Goal: Task Accomplishment & Management: Manage account settings

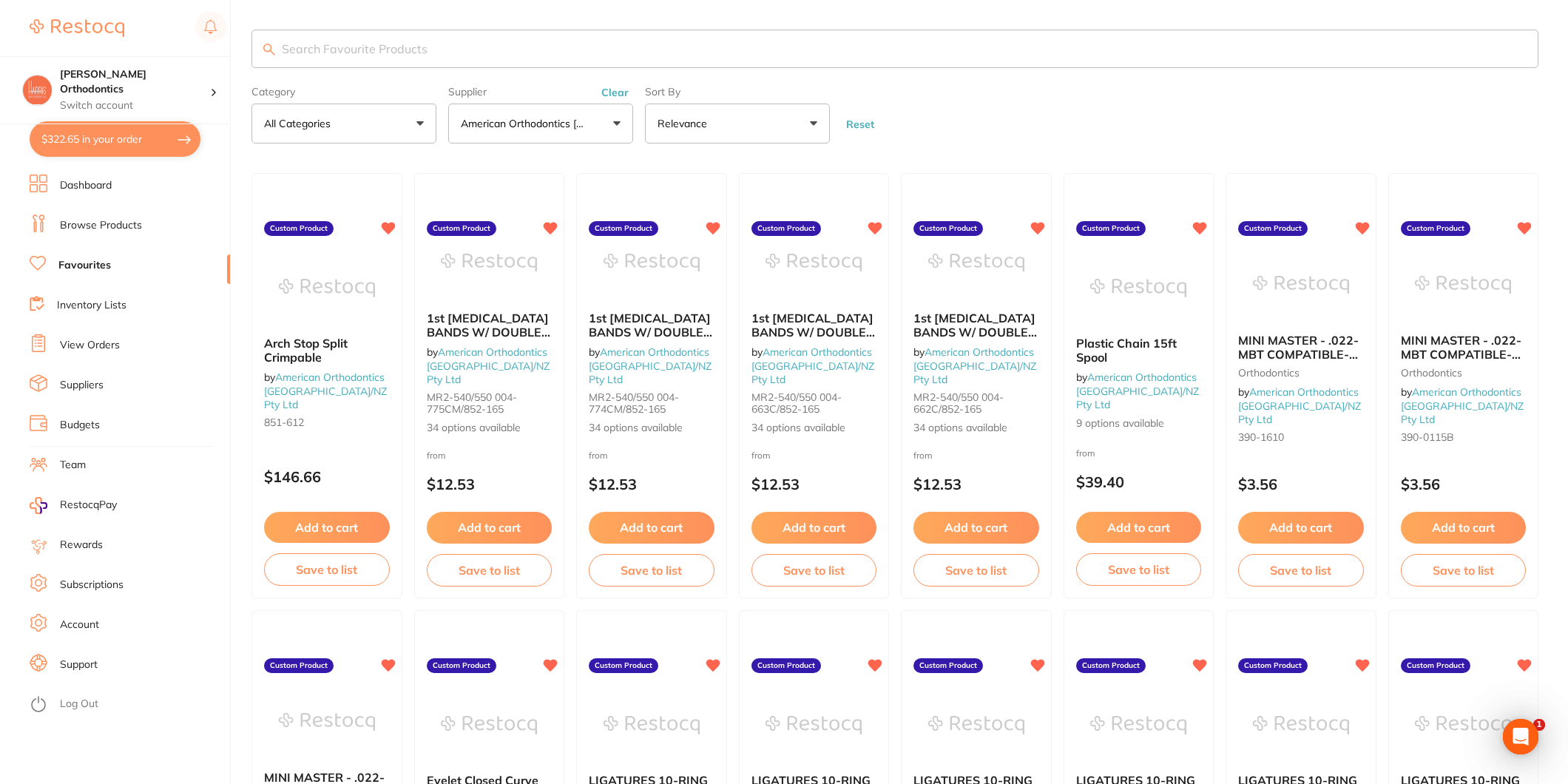
click at [104, 190] on link "Dashboard" at bounding box center [85, 186] width 52 height 15
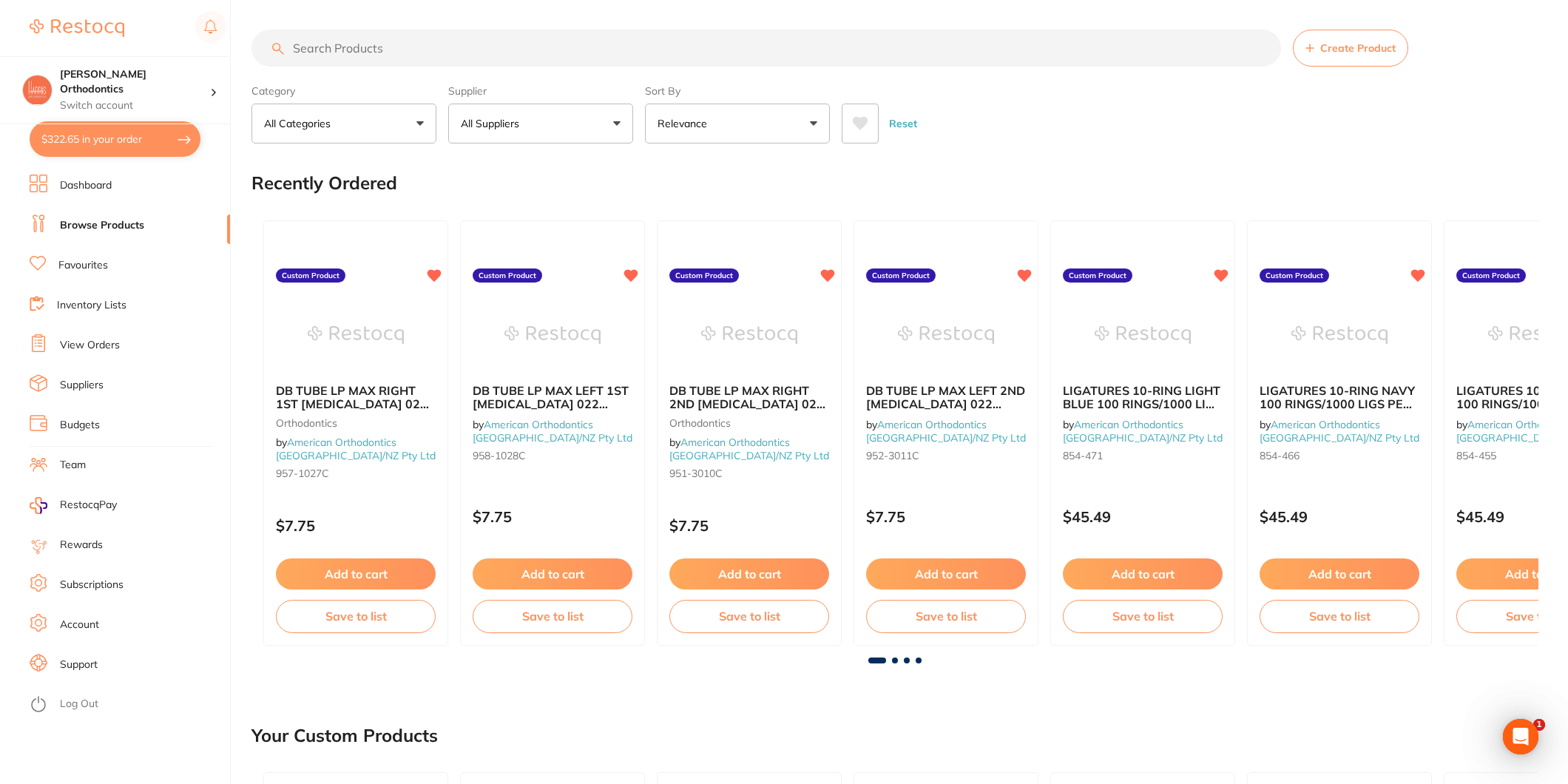
click at [345, 46] on input "search" at bounding box center [766, 47] width 1030 height 37
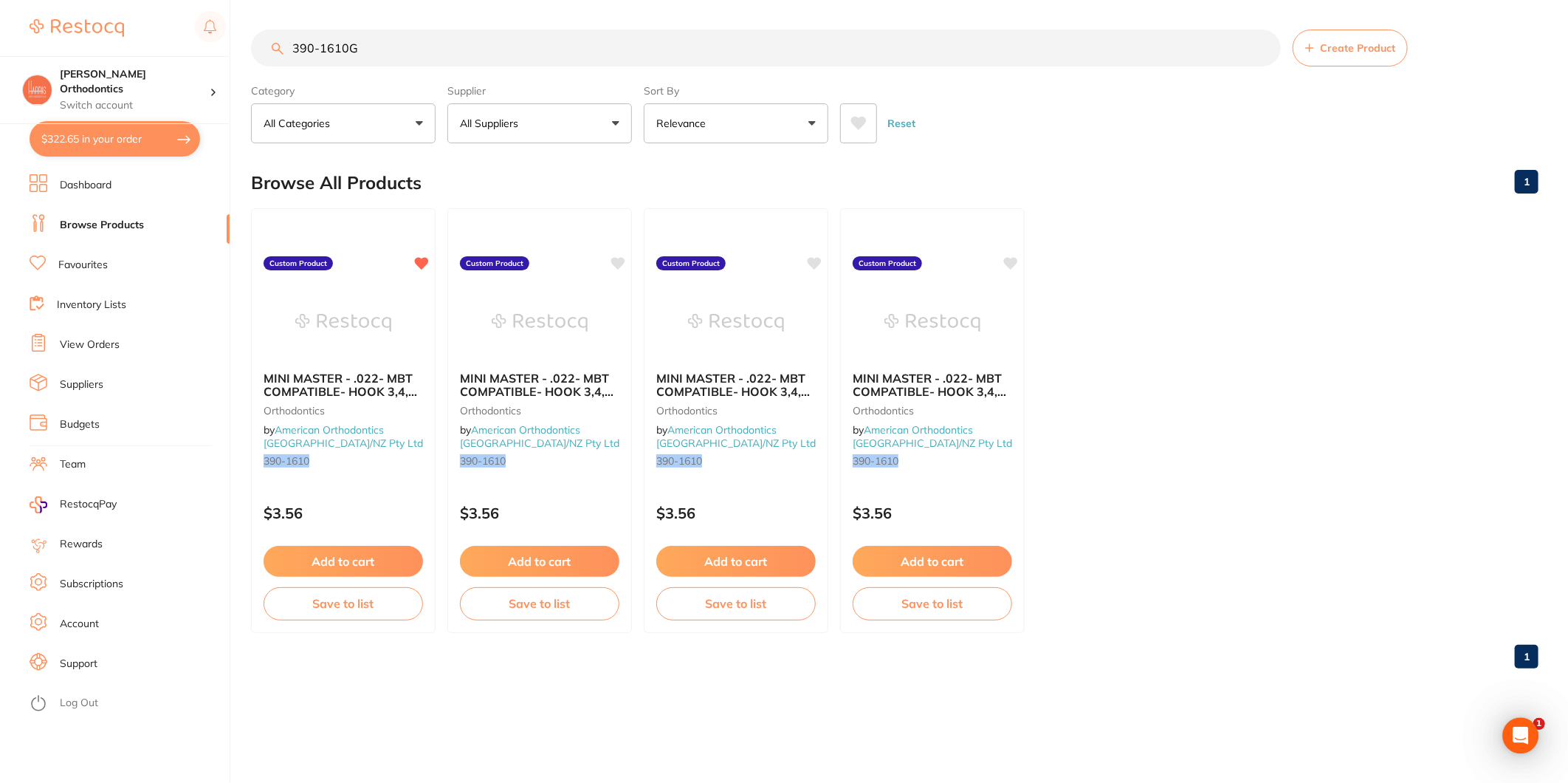
type input "390-1610G"
click at [847, 166] on div "Browse All Products 1" at bounding box center [894, 183] width 1287 height 49
click at [1517, 737] on icon "Open Intercom Messenger" at bounding box center [1520, 736] width 17 height 19
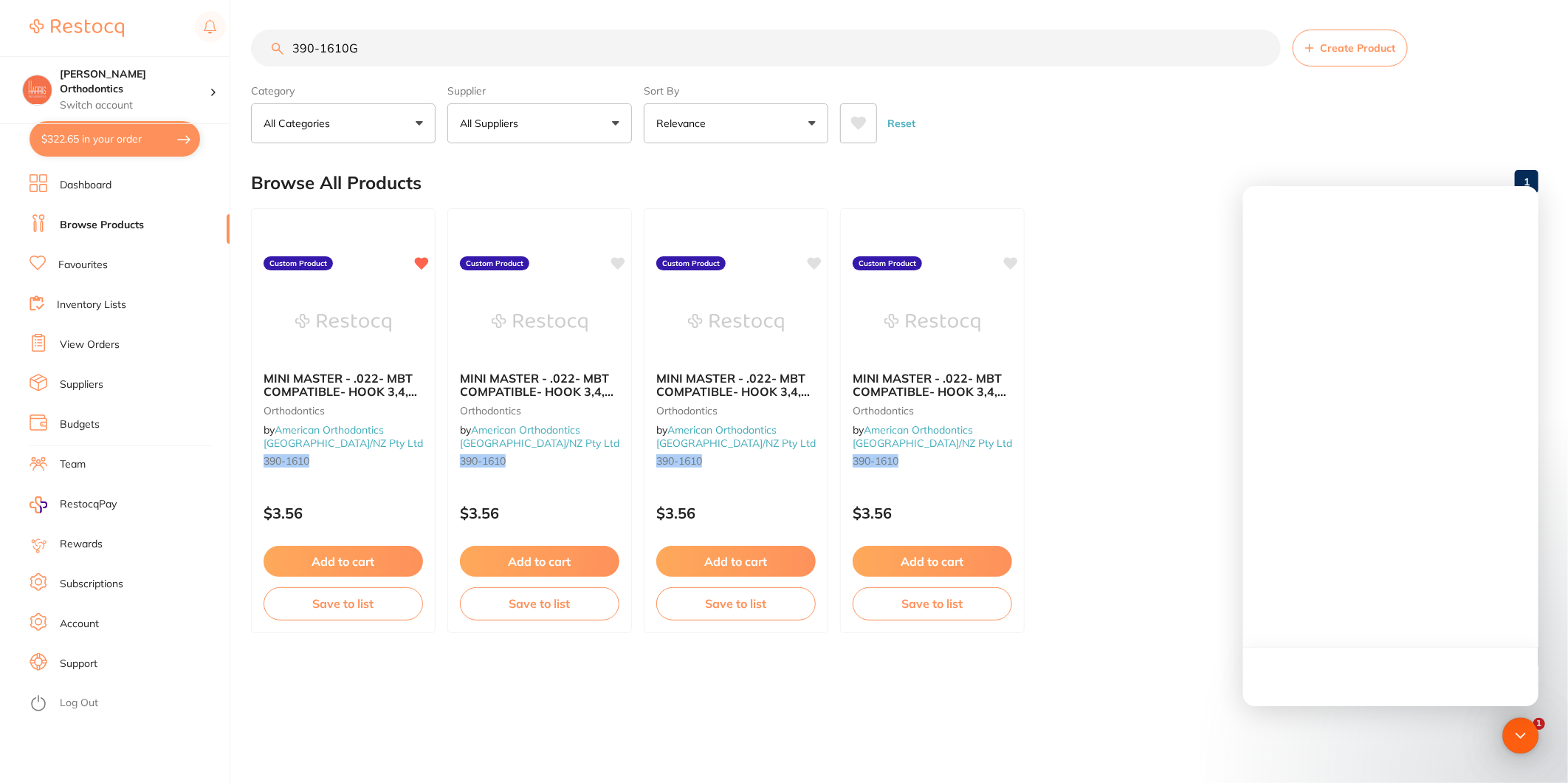
click at [1162, 542] on ul "MINI MASTER - .022- MBT COMPATIBLE- HOOK 3,4,5 | Lower Lateral Left orthodontic…" at bounding box center [894, 420] width 1287 height 424
click at [909, 52] on input "390-1610G" at bounding box center [766, 47] width 1030 height 37
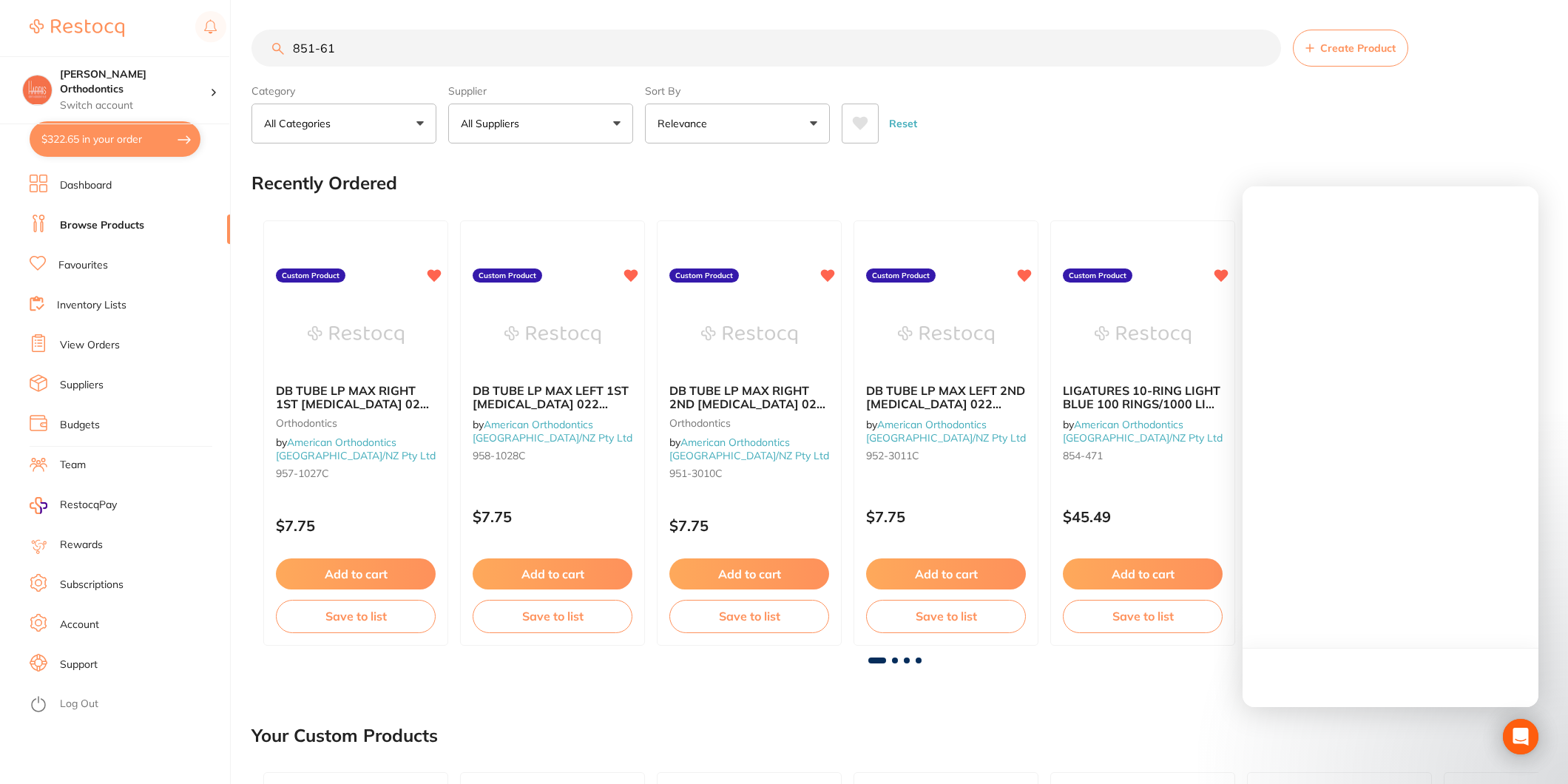
type input "851-612"
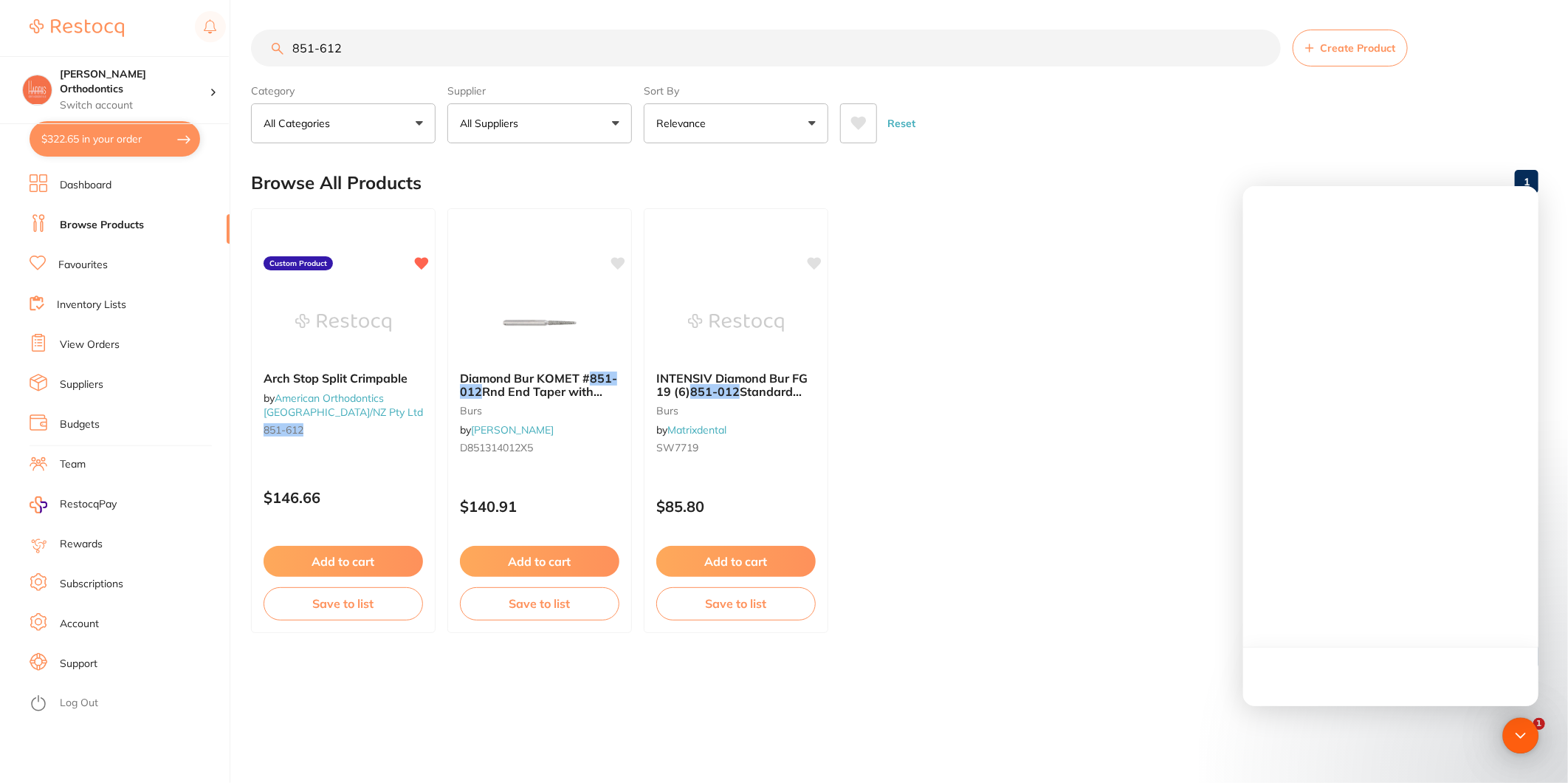
click at [482, 35] on input "851-612" at bounding box center [766, 47] width 1030 height 37
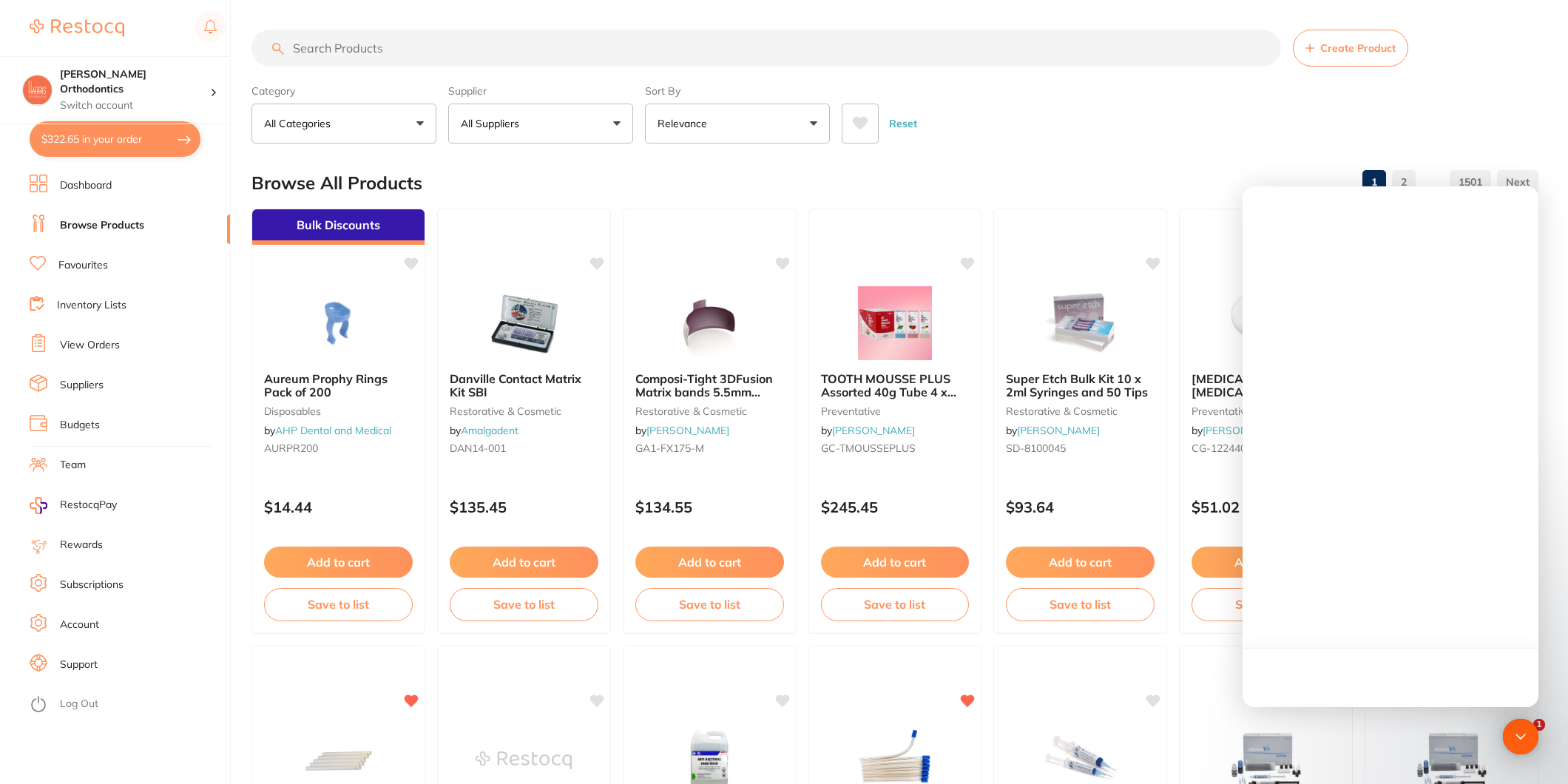
click at [1113, 168] on div "Browse All Products 1 2 ...... 1501" at bounding box center [895, 183] width 1287 height 49
drag, startPoint x: 101, startPoint y: 337, endPoint x: 1518, endPoint y: 739, distance: 1472.9
click at [101, 340] on link "View Orders" at bounding box center [89, 345] width 60 height 15
click at [1518, 739] on icon "Open Intercom Messenger" at bounding box center [1521, 737] width 19 height 19
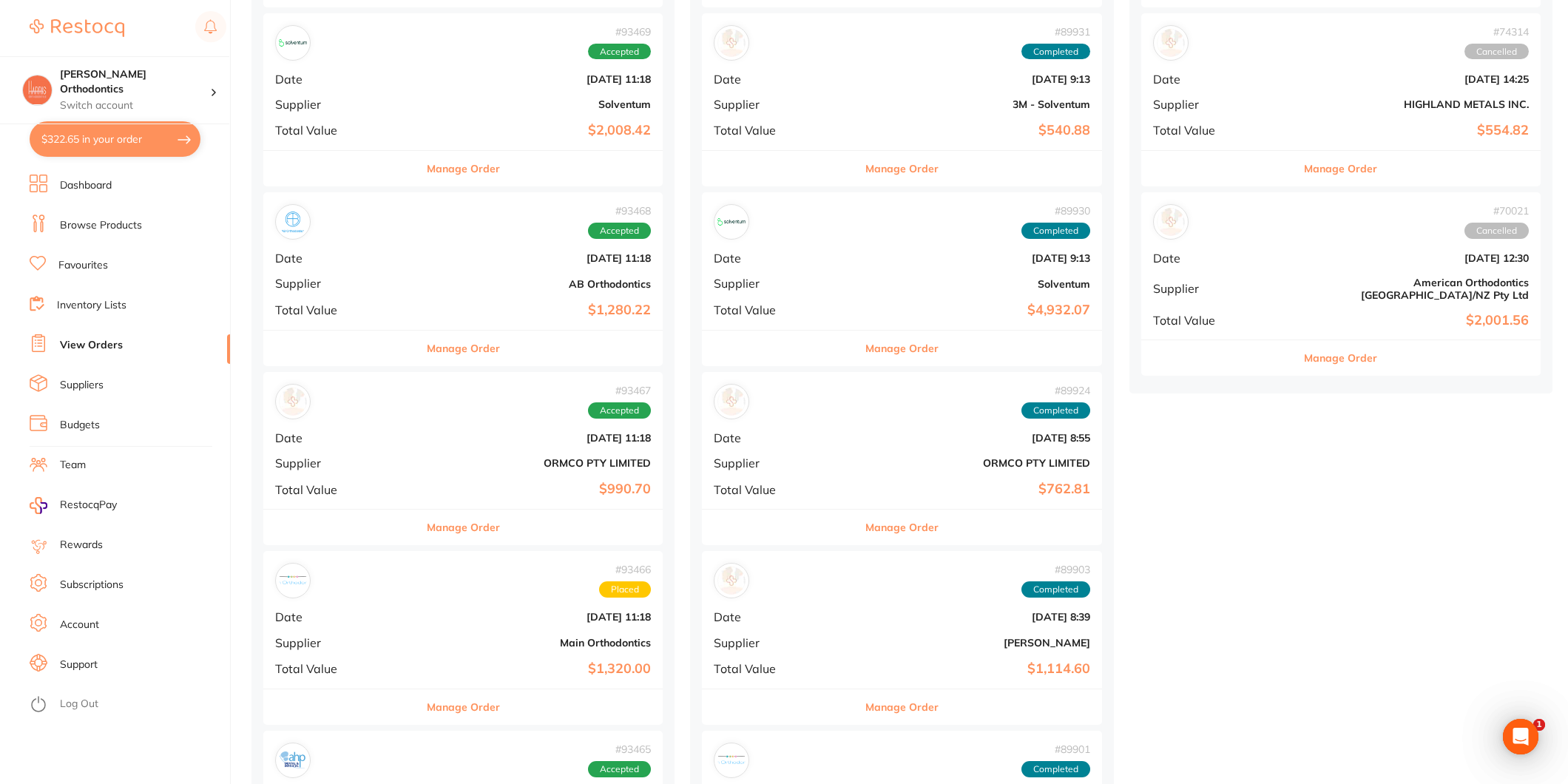
scroll to position [657, 0]
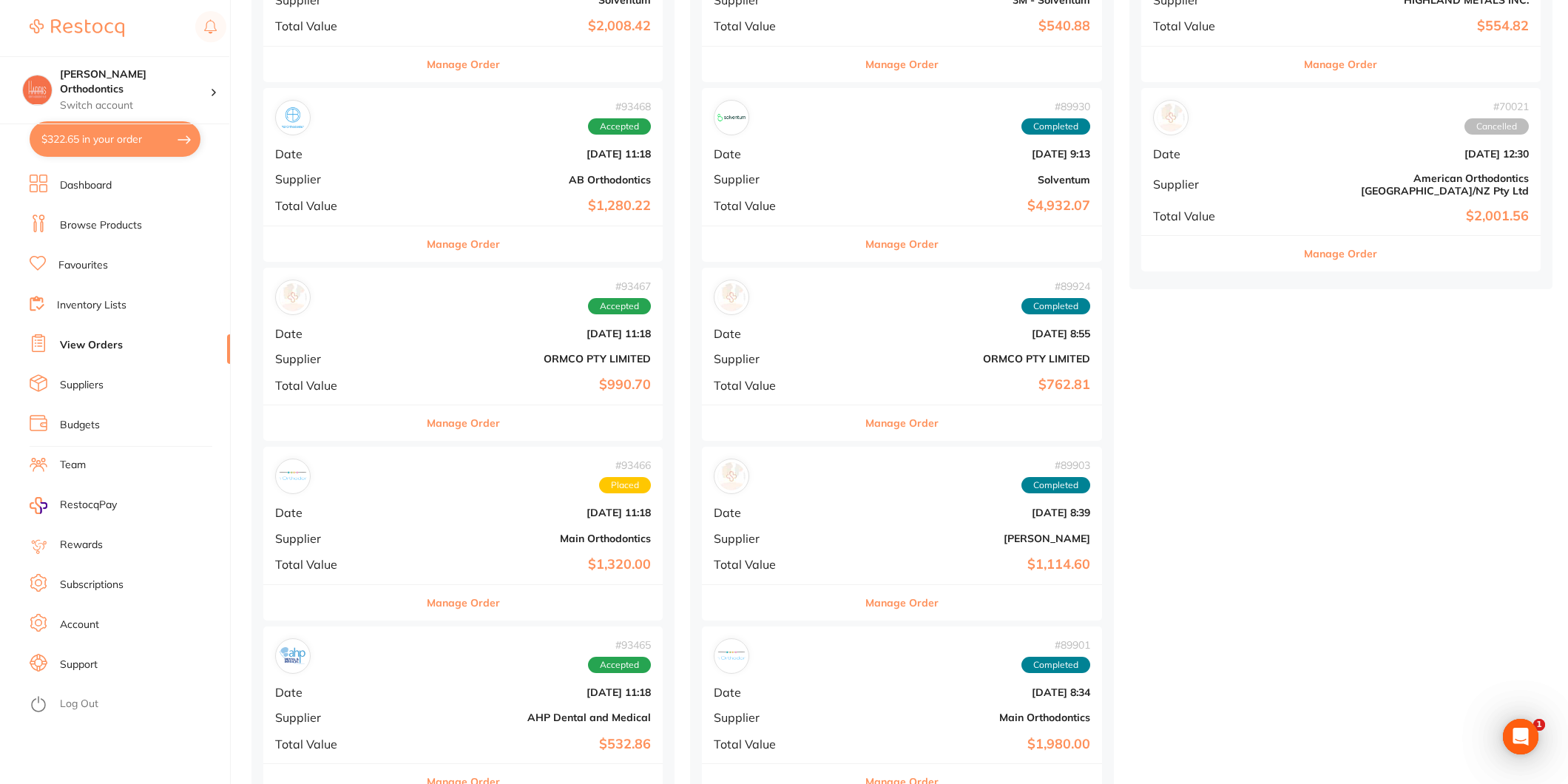
click at [457, 552] on div "# 93466 Placed Date [DATE] 11:18 Supplier Main Orthodontics Total Value $1,320.…" at bounding box center [463, 515] width 399 height 137
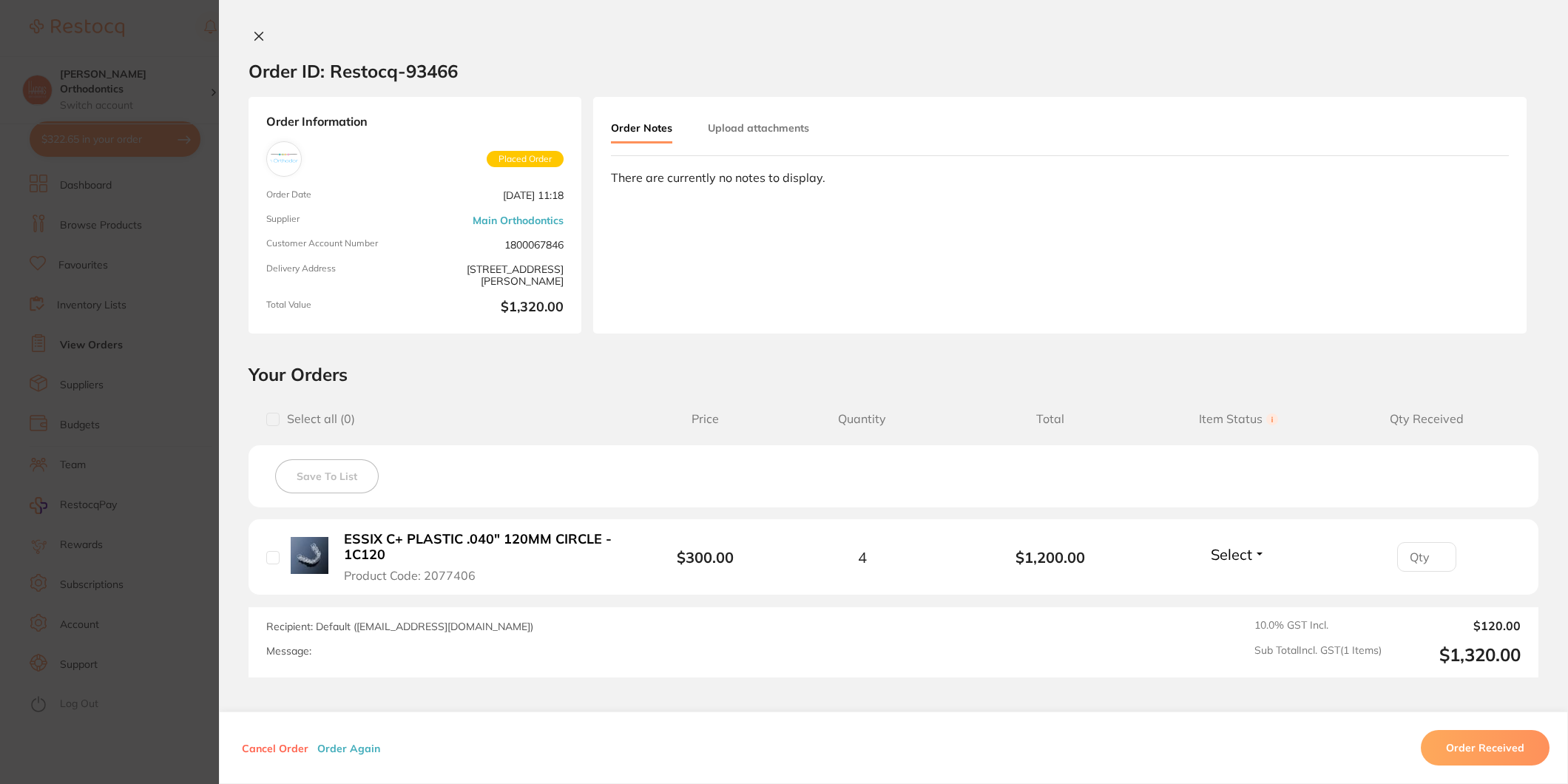
drag, startPoint x: 264, startPoint y: 34, endPoint x: 279, endPoint y: 136, distance: 103.1
click at [264, 34] on button at bounding box center [259, 37] width 21 height 15
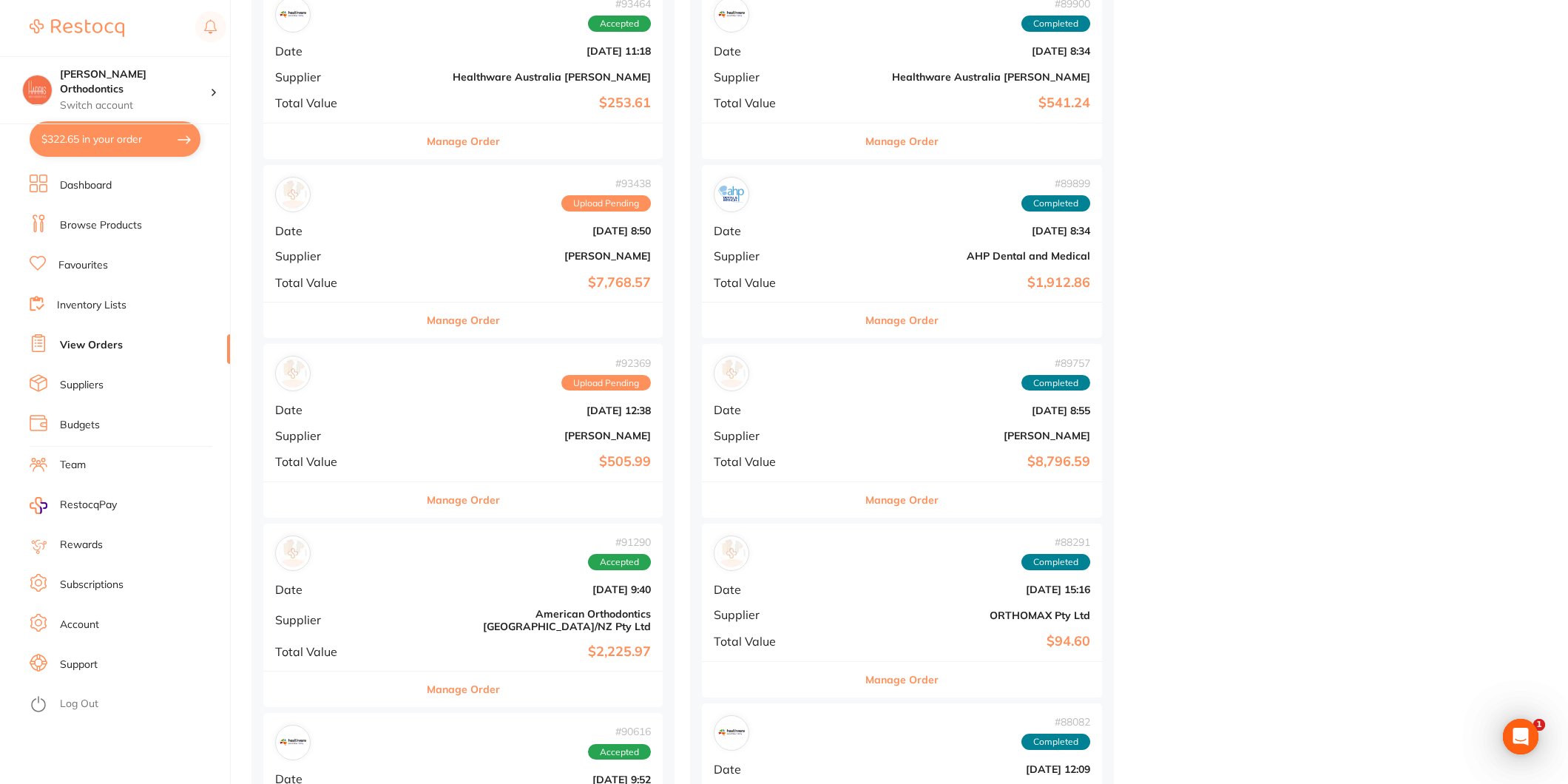
scroll to position [1560, 0]
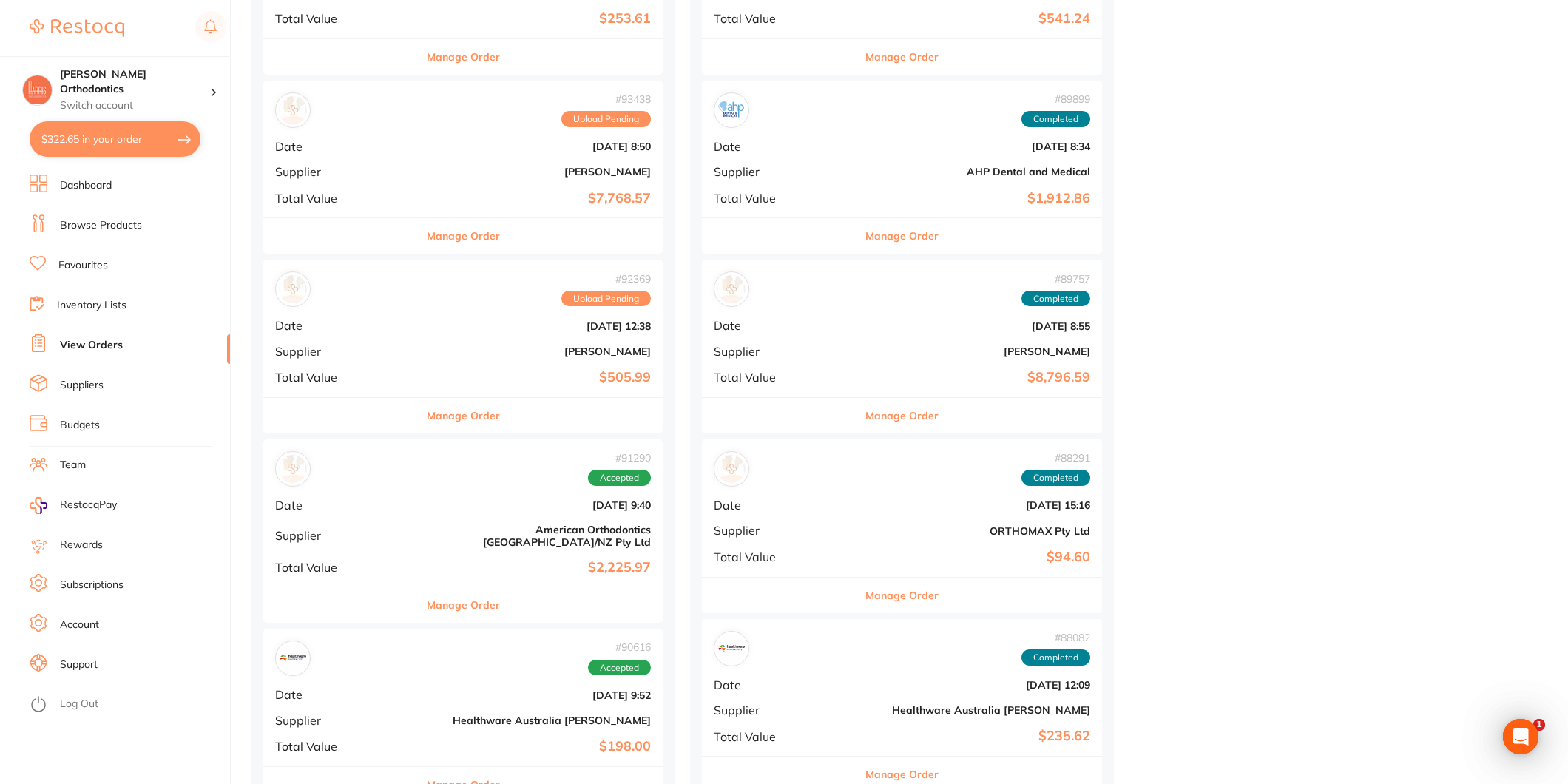
click at [455, 359] on div "# 92369 Upload Pending Date [DATE] 12:38 Supplier [PERSON_NAME] Total Value $50…" at bounding box center [463, 328] width 399 height 137
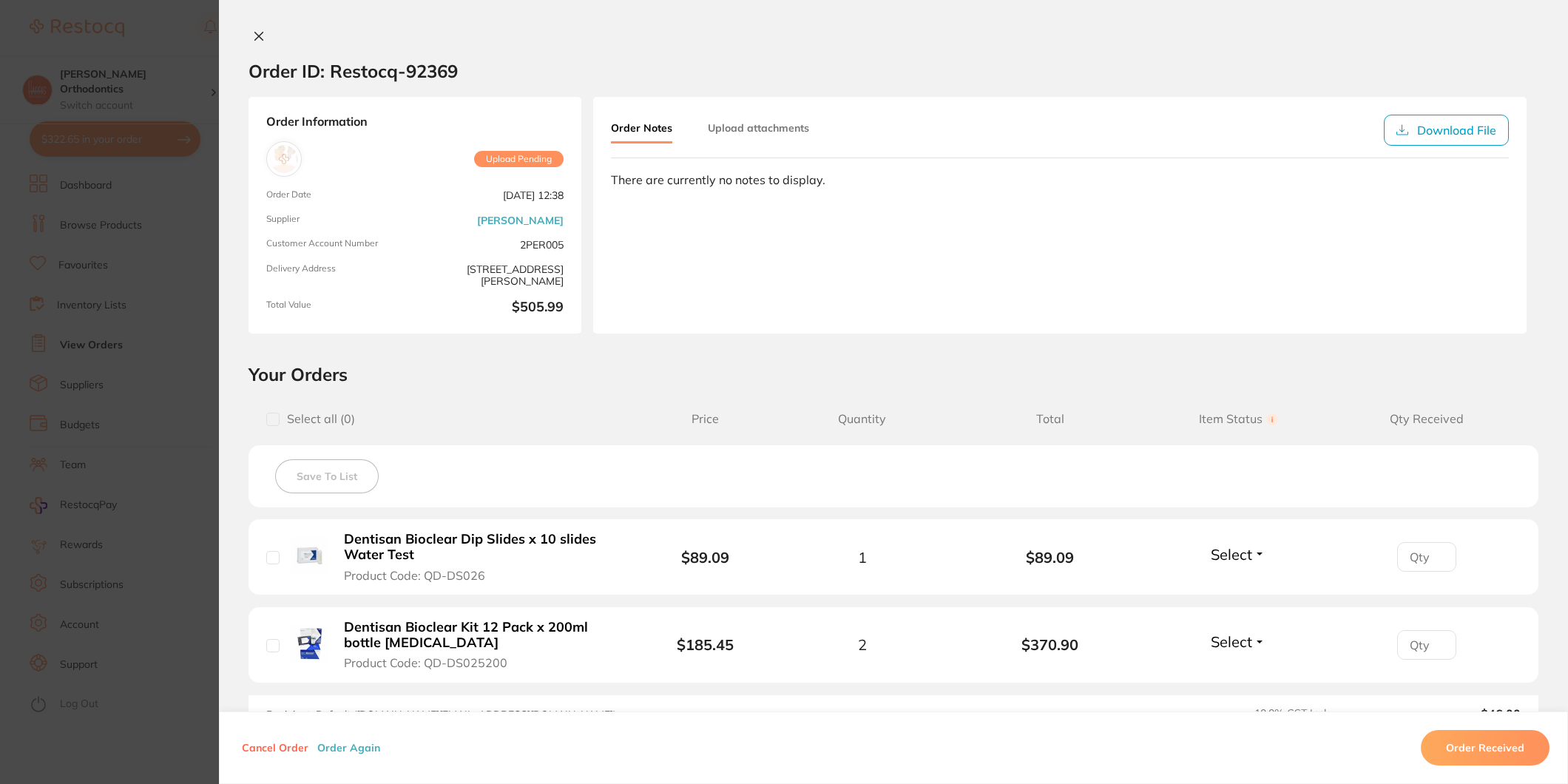
click at [1482, 733] on button "Order Received" at bounding box center [1485, 747] width 129 height 35
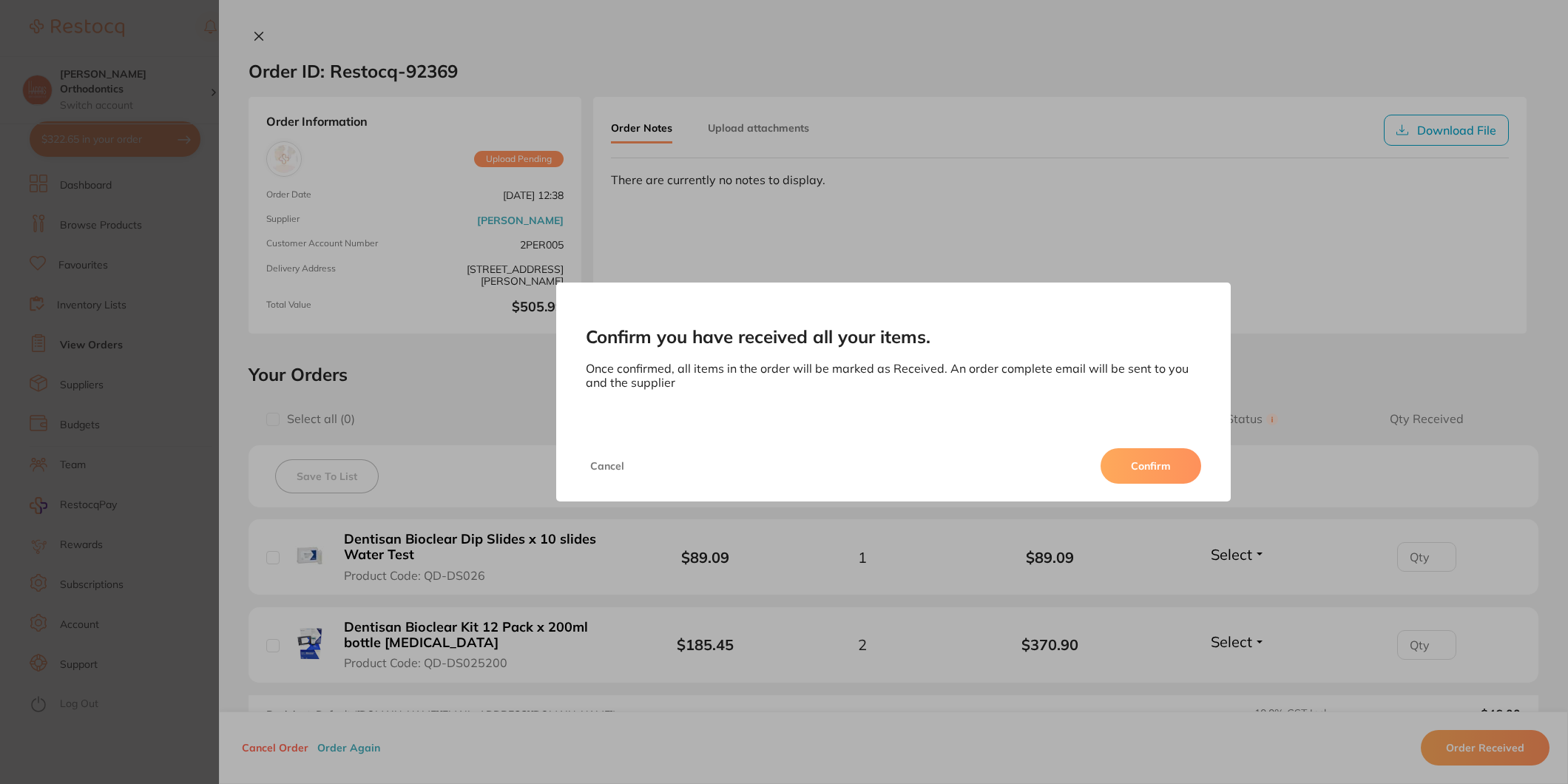
click at [1121, 465] on button "Confirm" at bounding box center [1152, 465] width 101 height 35
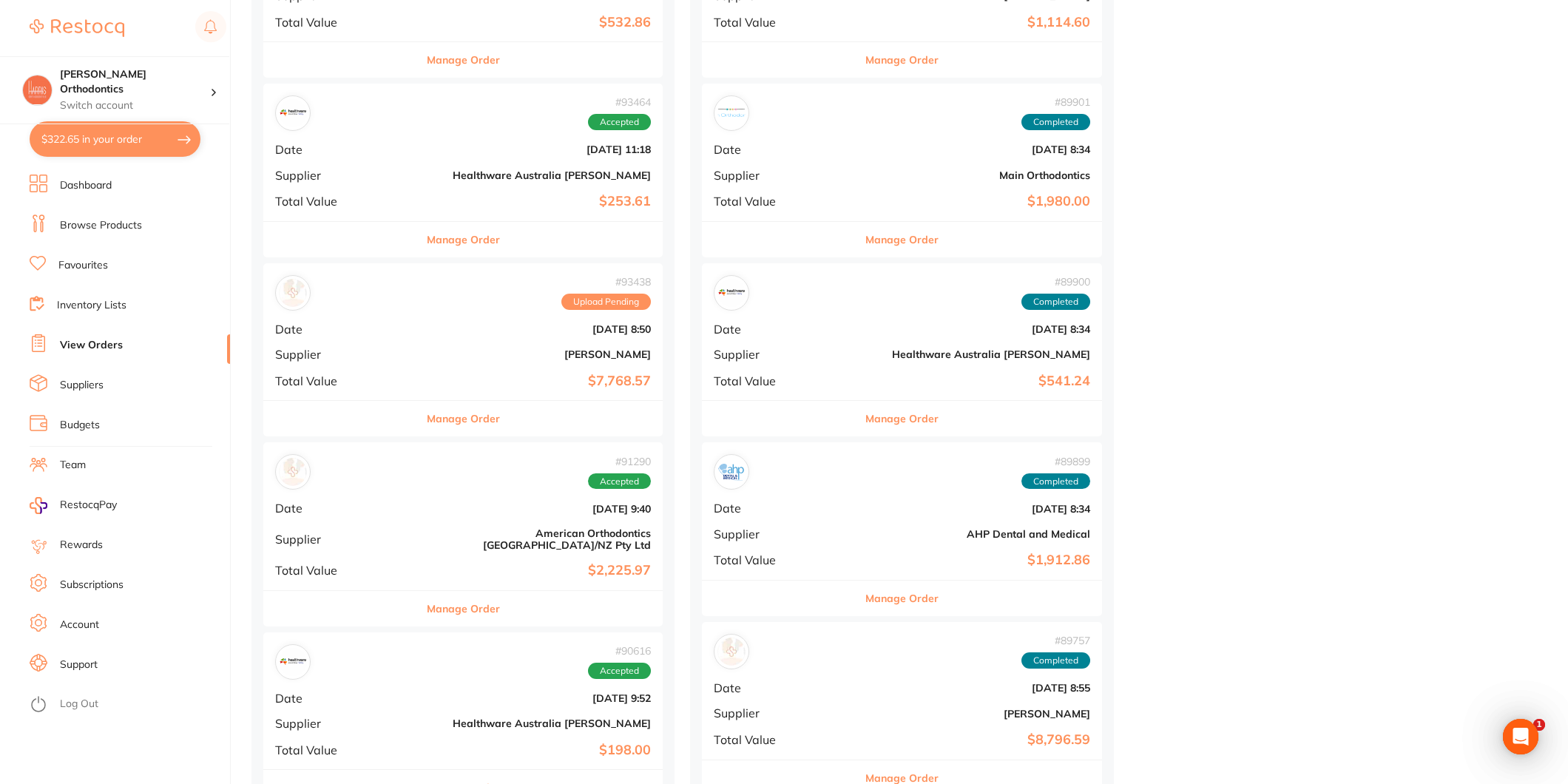
scroll to position [1314, 0]
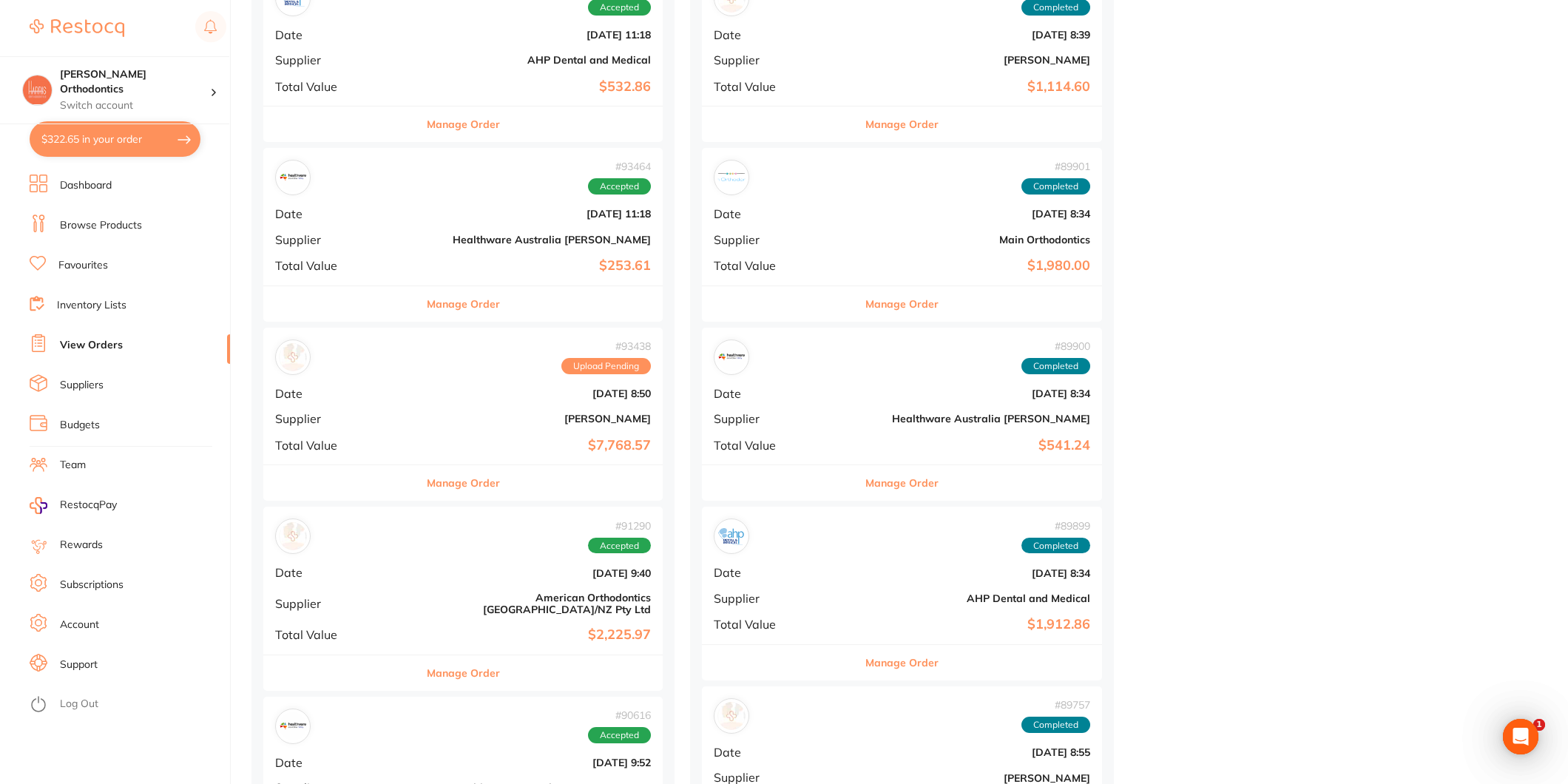
click at [457, 374] on div "# 93438 Upload Pending Date [DATE] 8:50 Supplier [PERSON_NAME] Total Value $7,7…" at bounding box center [463, 396] width 399 height 137
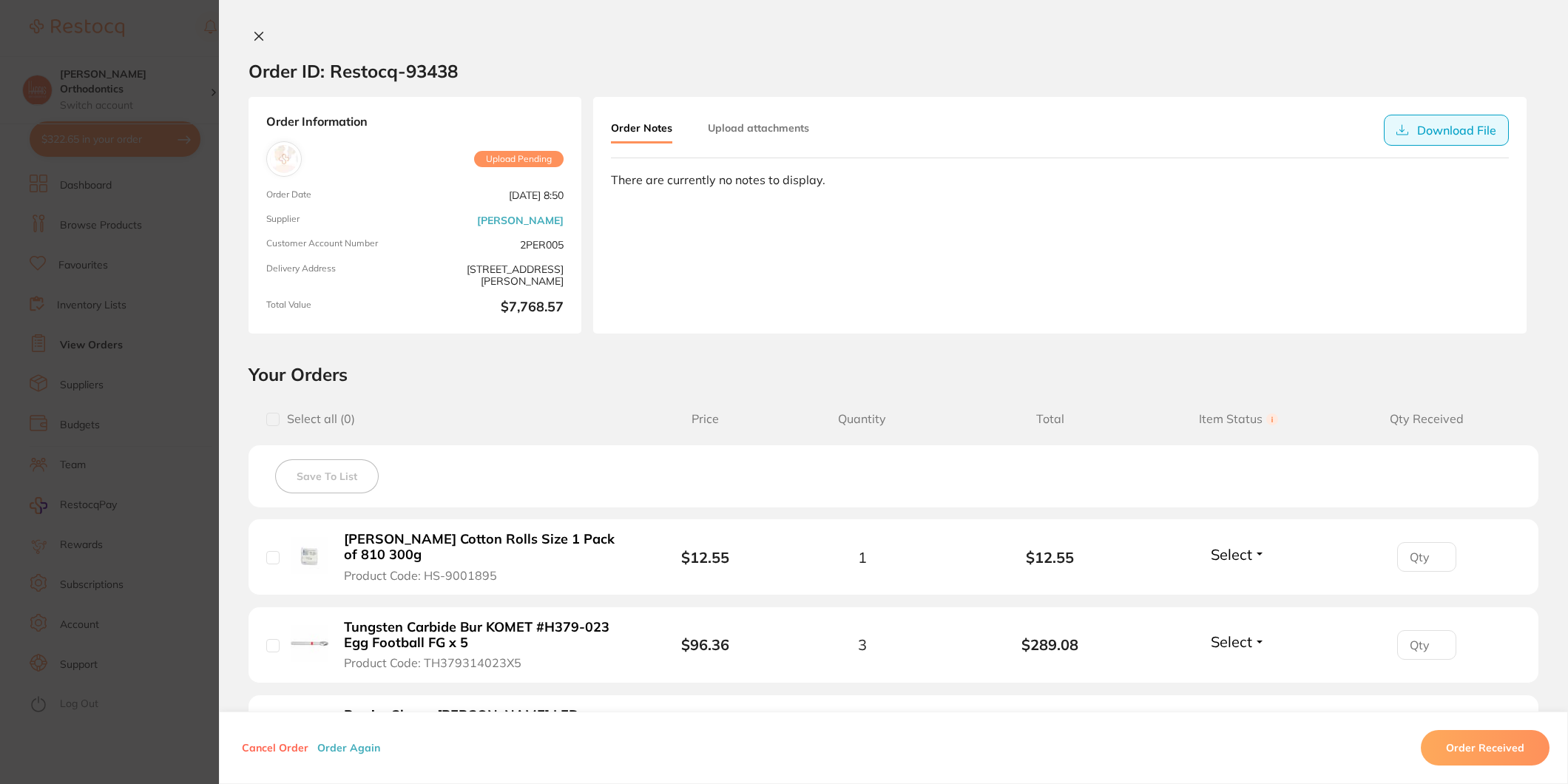
click at [1425, 132] on button "Download File" at bounding box center [1447, 130] width 125 height 31
click at [766, 129] on button "Upload attachments" at bounding box center [758, 128] width 101 height 27
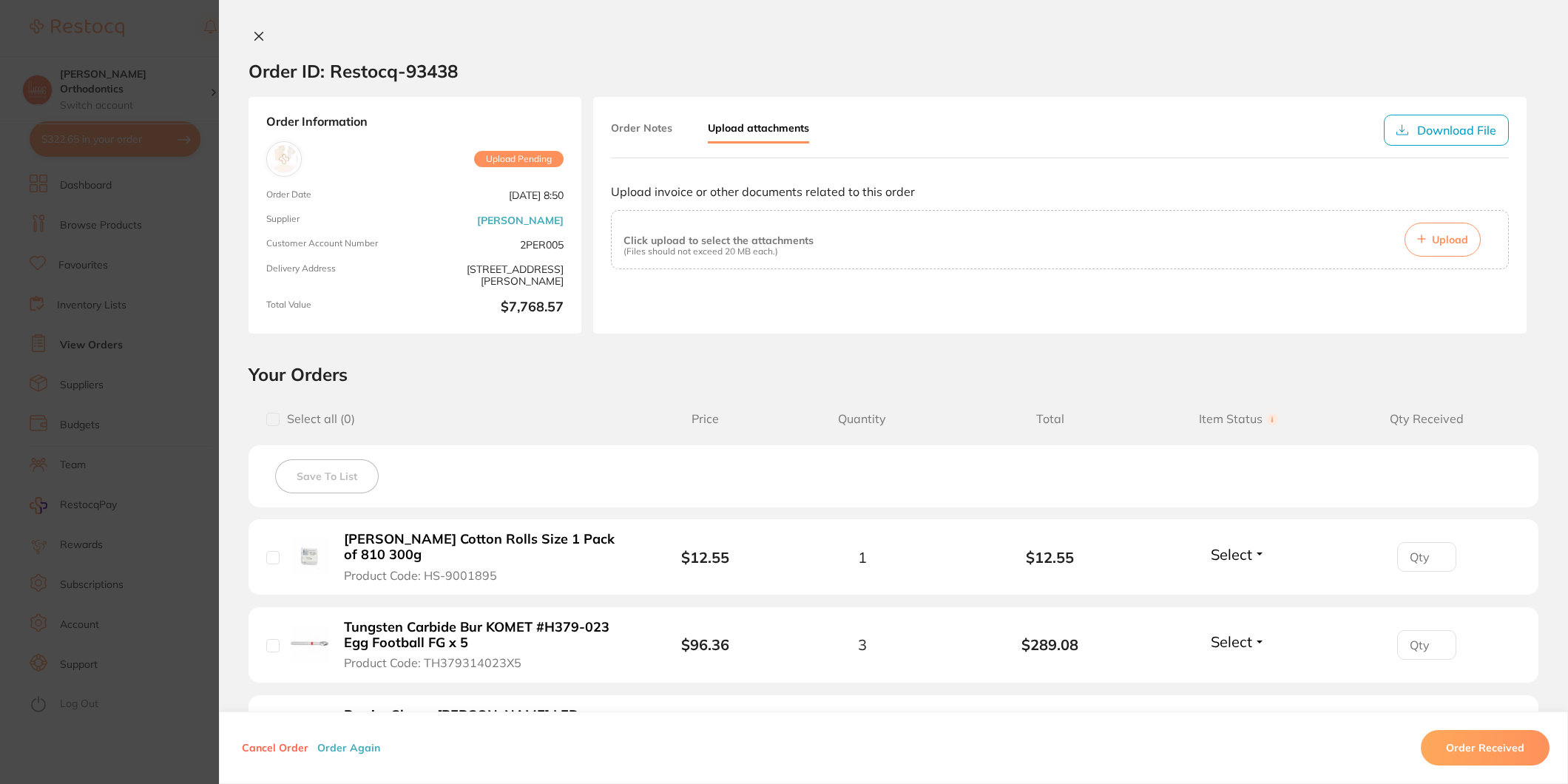
click at [1413, 246] on button "Upload" at bounding box center [1443, 240] width 76 height 34
click at [249, 35] on button at bounding box center [259, 37] width 21 height 15
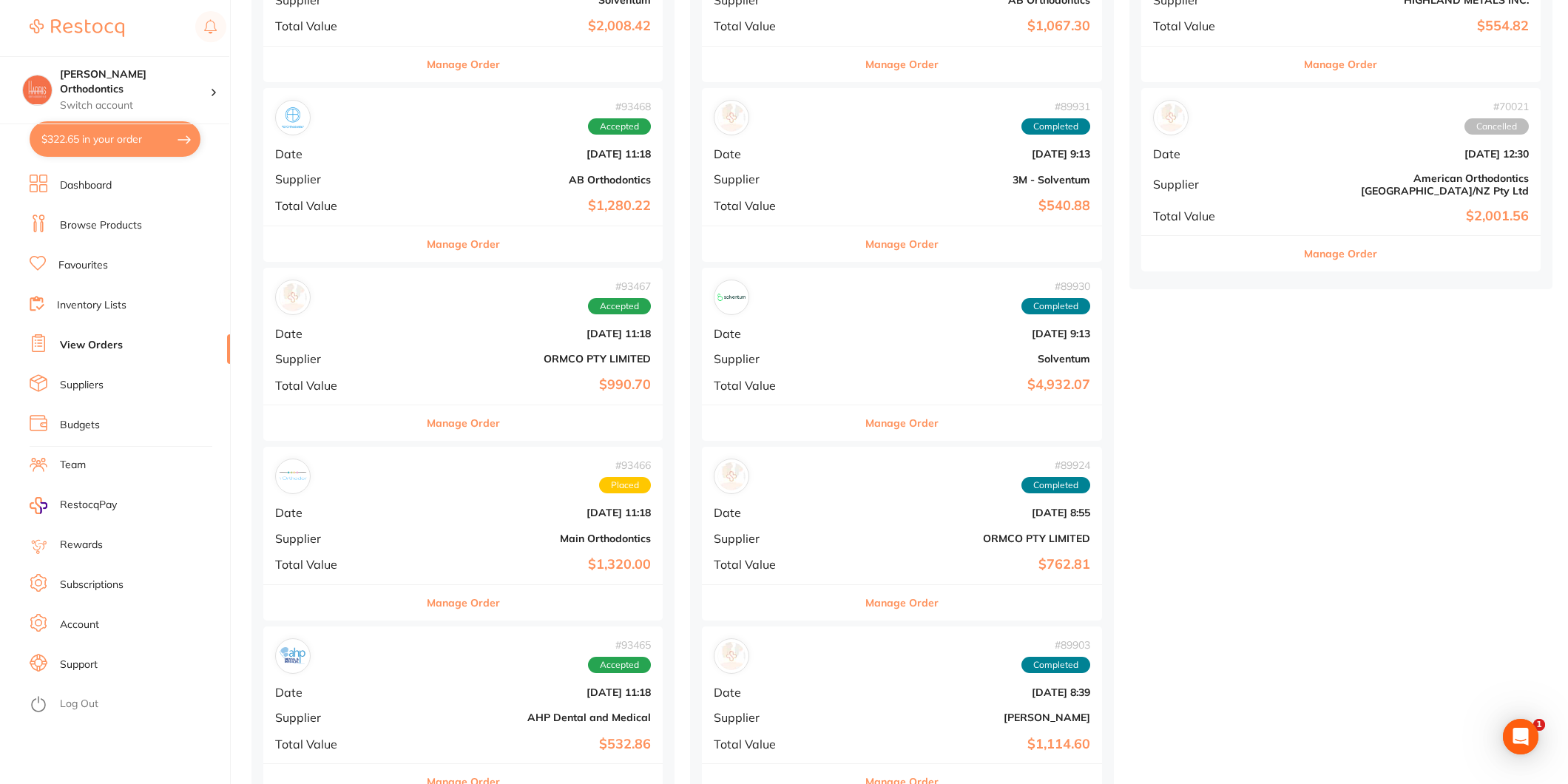
click at [142, 132] on button "$322.65 in your order" at bounding box center [115, 138] width 171 height 35
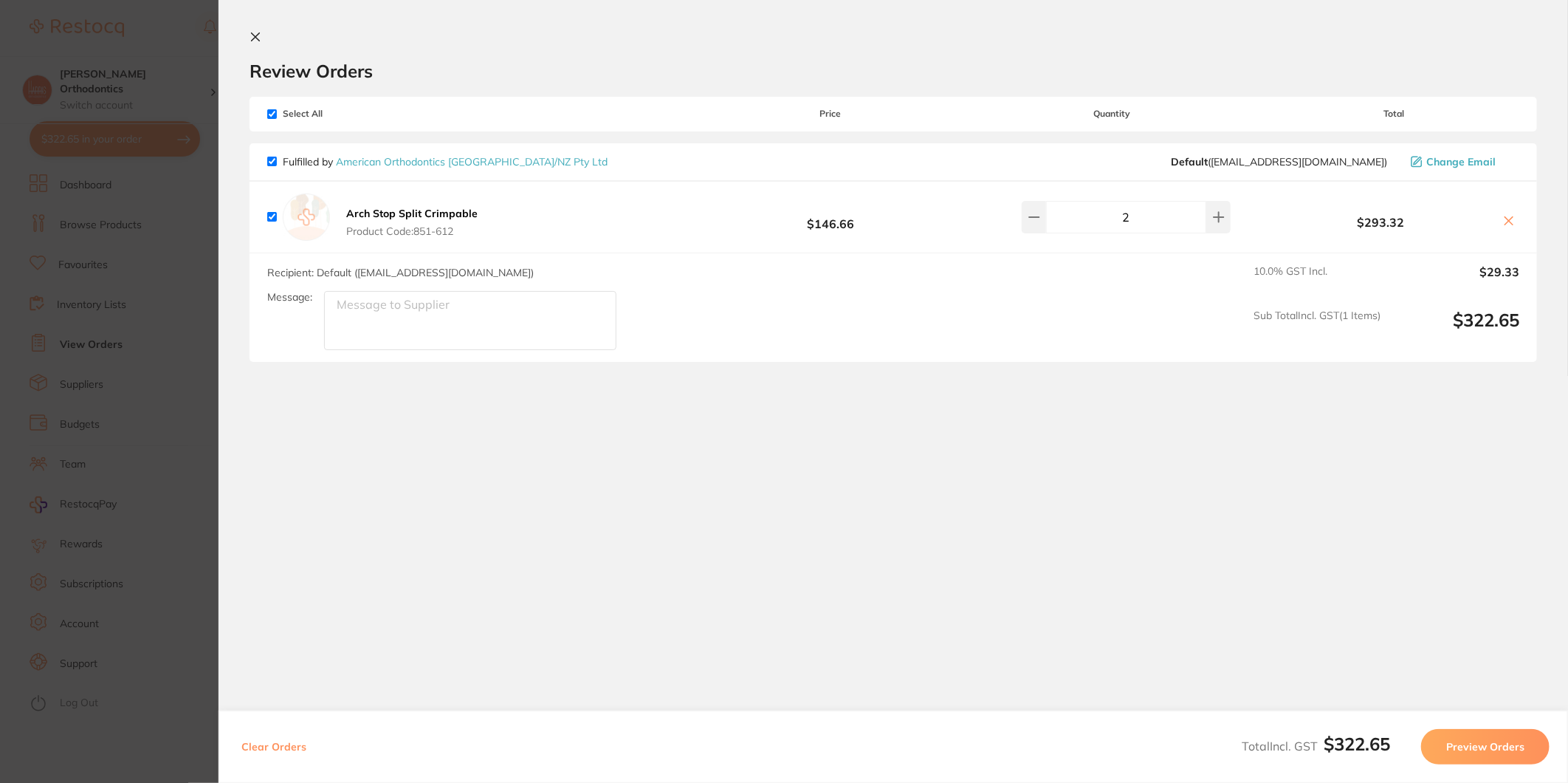
click at [246, 35] on section "Review Orders Your orders are being processed and we will notify you once we ha…" at bounding box center [893, 313] width 1349 height 628
click at [252, 35] on icon at bounding box center [255, 37] width 11 height 11
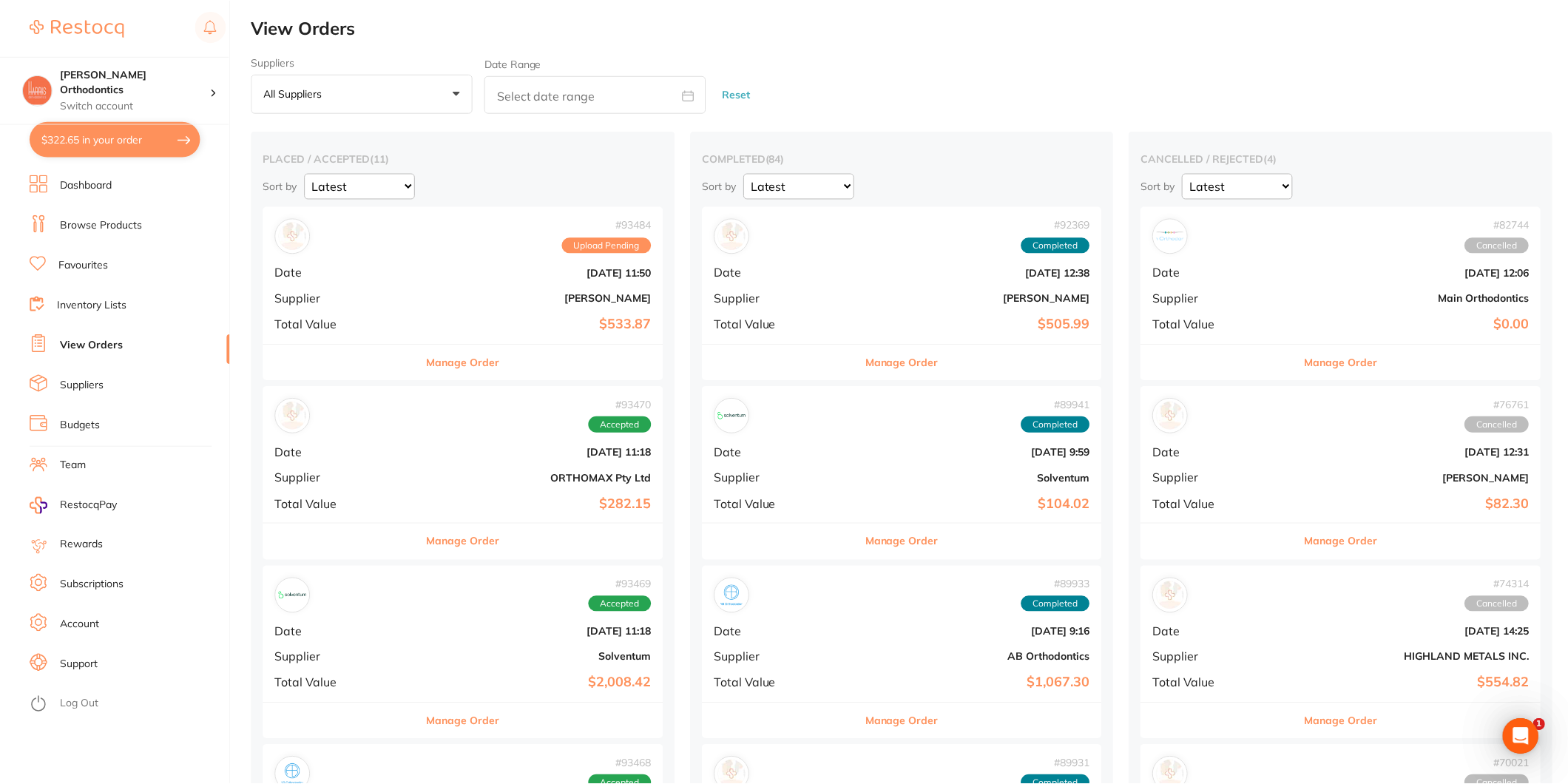
scroll to position [657, 0]
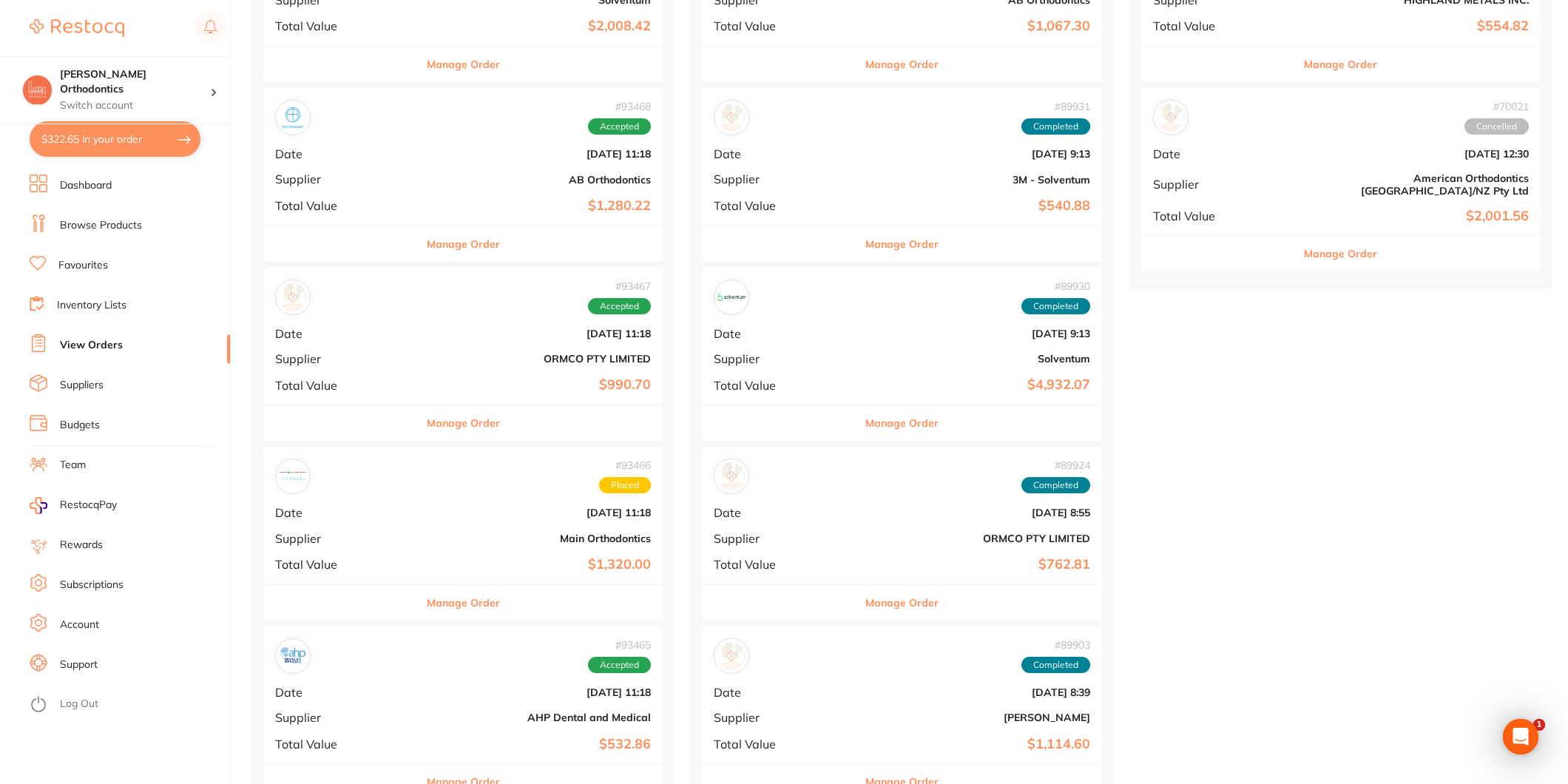
click at [75, 386] on link "Suppliers" at bounding box center [82, 386] width 44 height 15
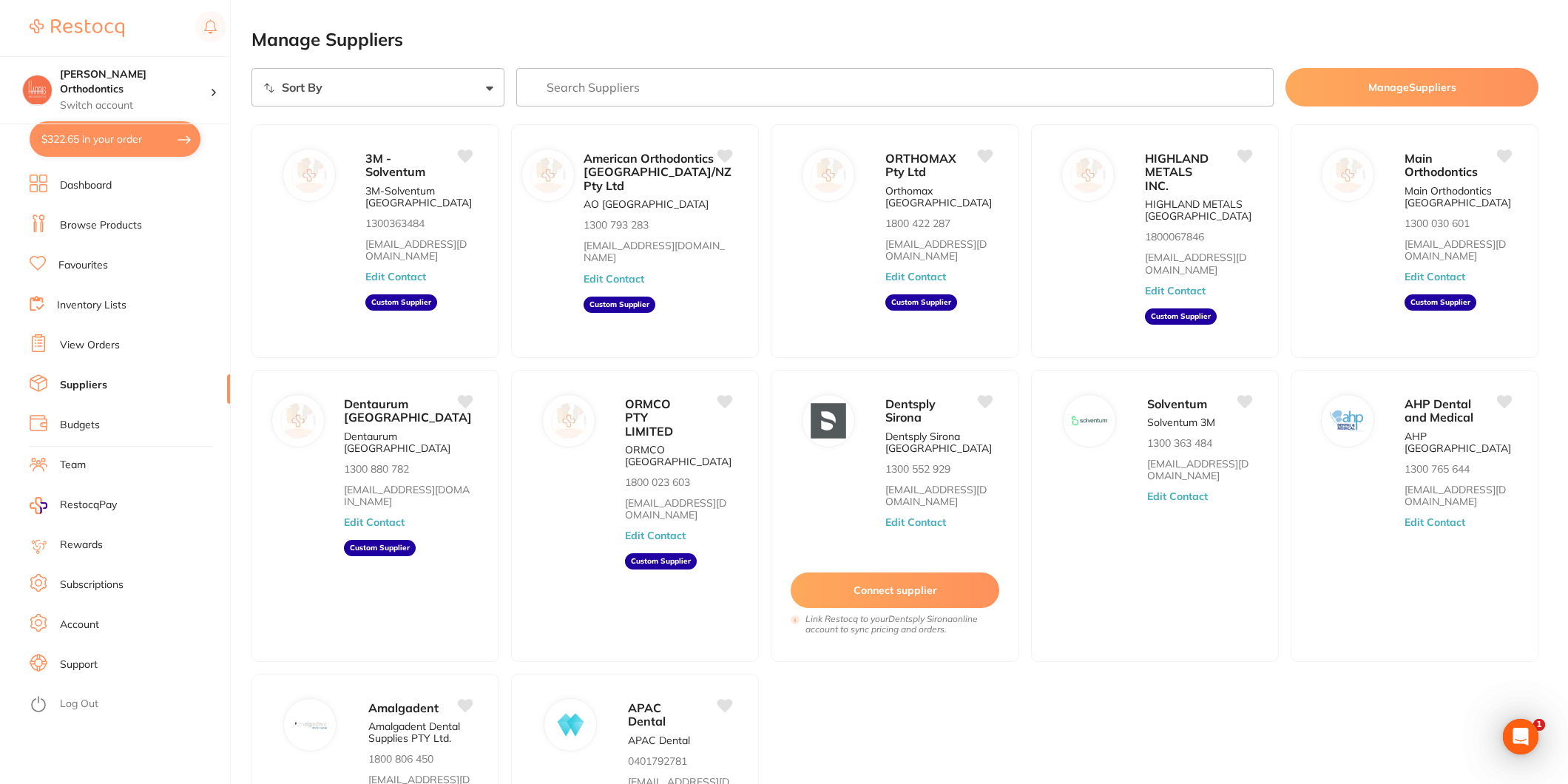
click at [85, 218] on link "Browse Products" at bounding box center [101, 226] width 83 height 15
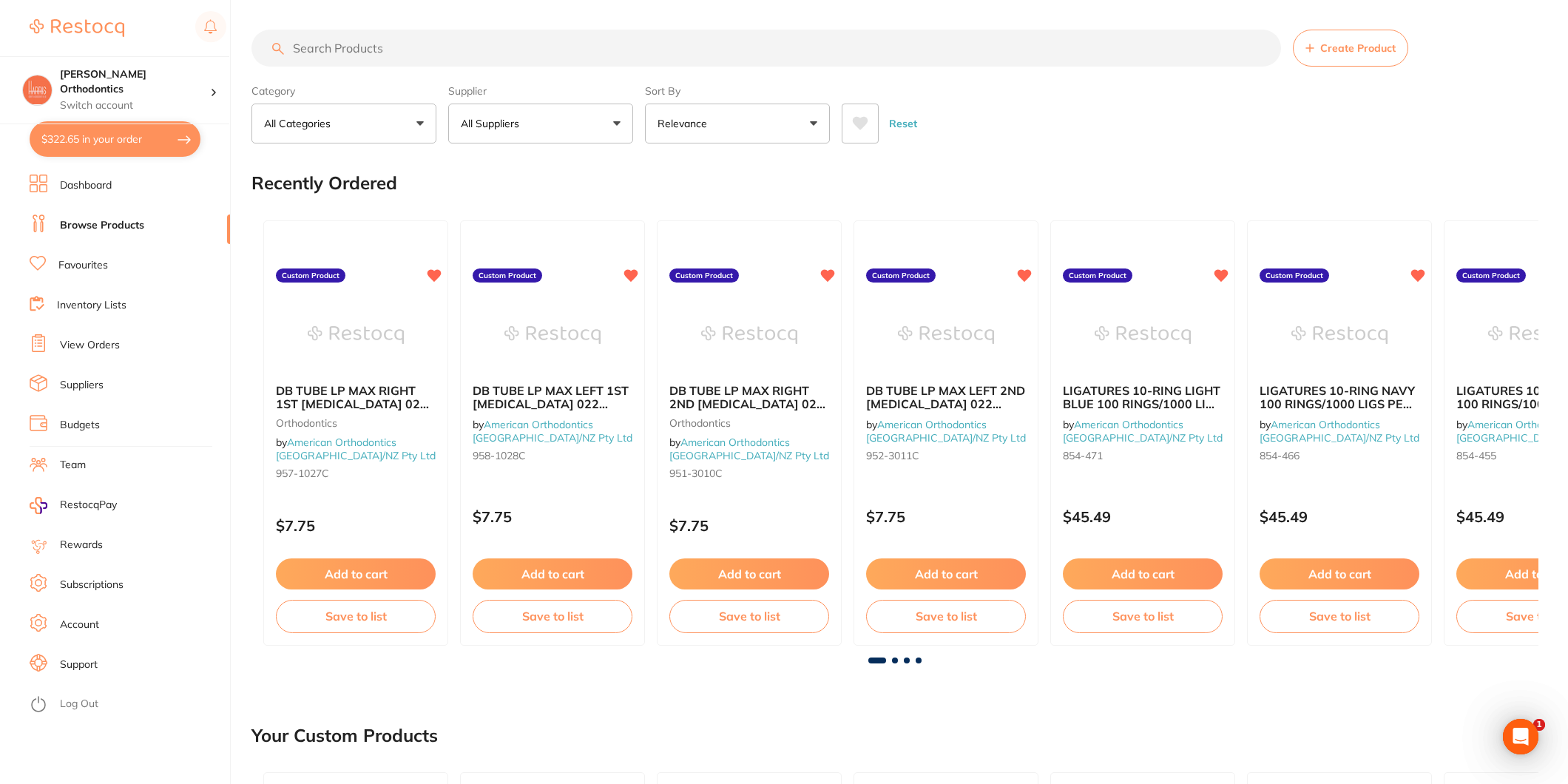
click at [511, 122] on p "All Suppliers" at bounding box center [493, 123] width 65 height 15
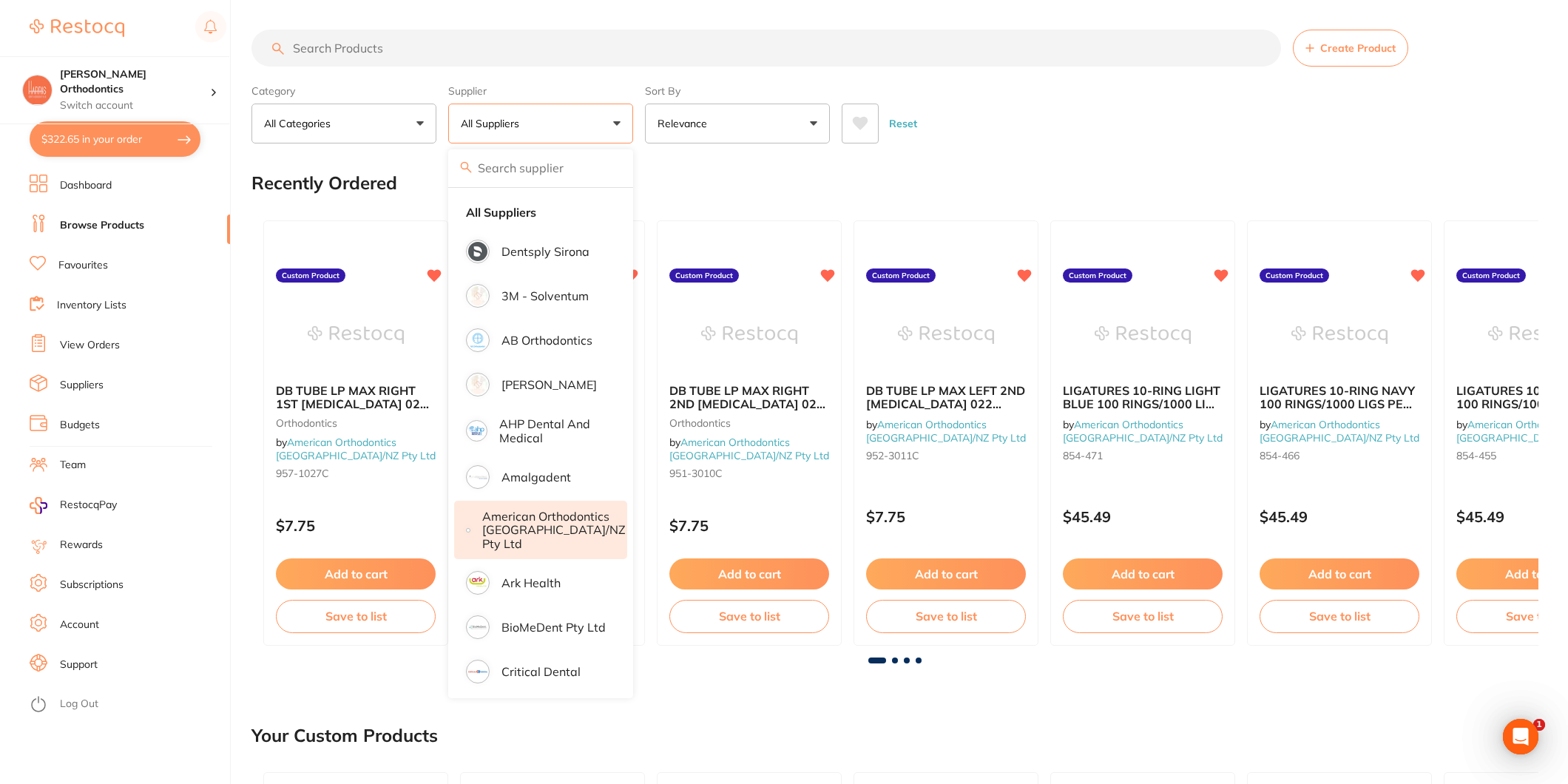
click at [544, 526] on p "American Orthodontics [GEOGRAPHIC_DATA]/NZ Pty Ltd" at bounding box center [554, 529] width 143 height 41
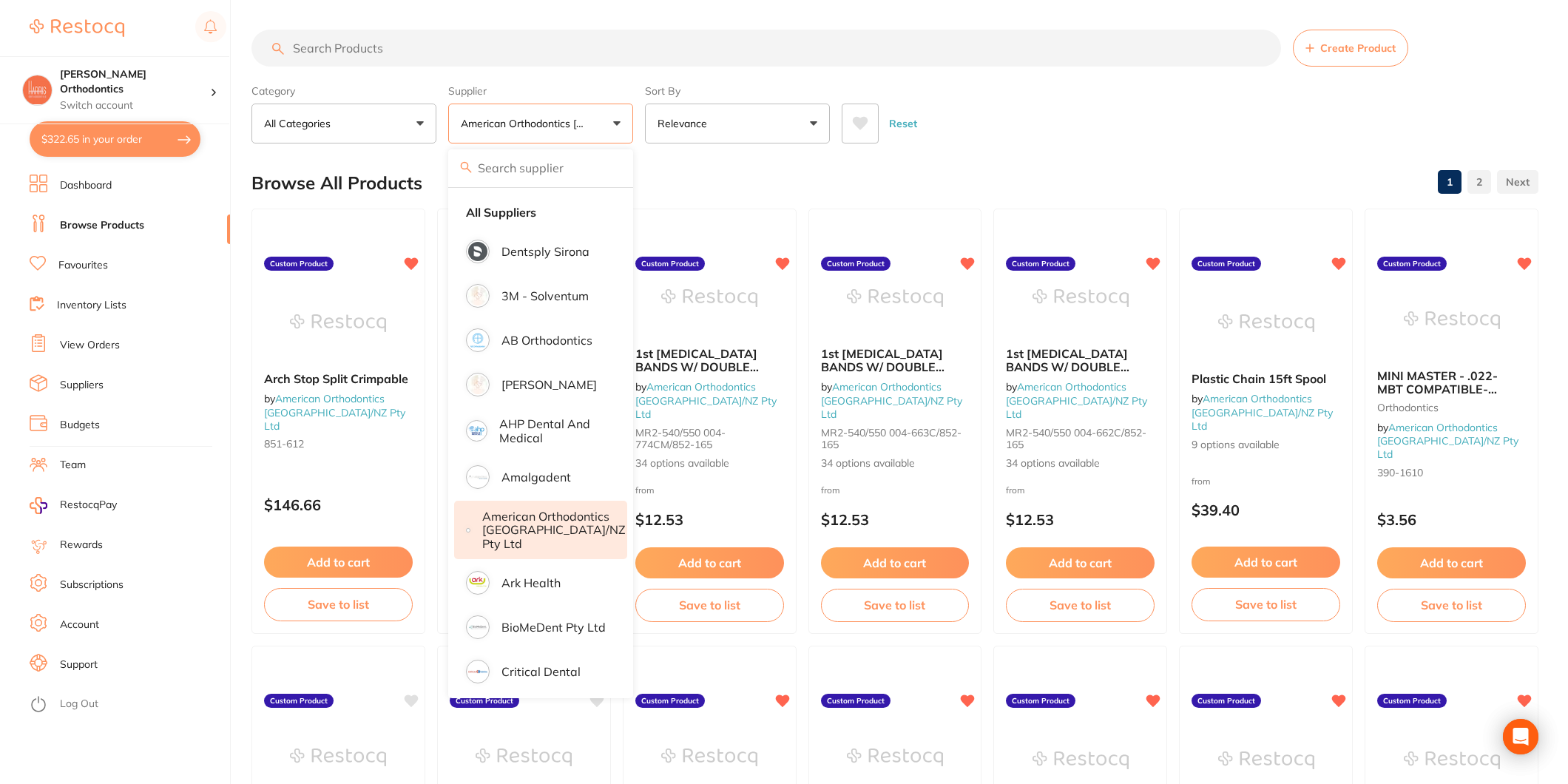
click at [1036, 140] on div "Reset" at bounding box center [1185, 118] width 685 height 52
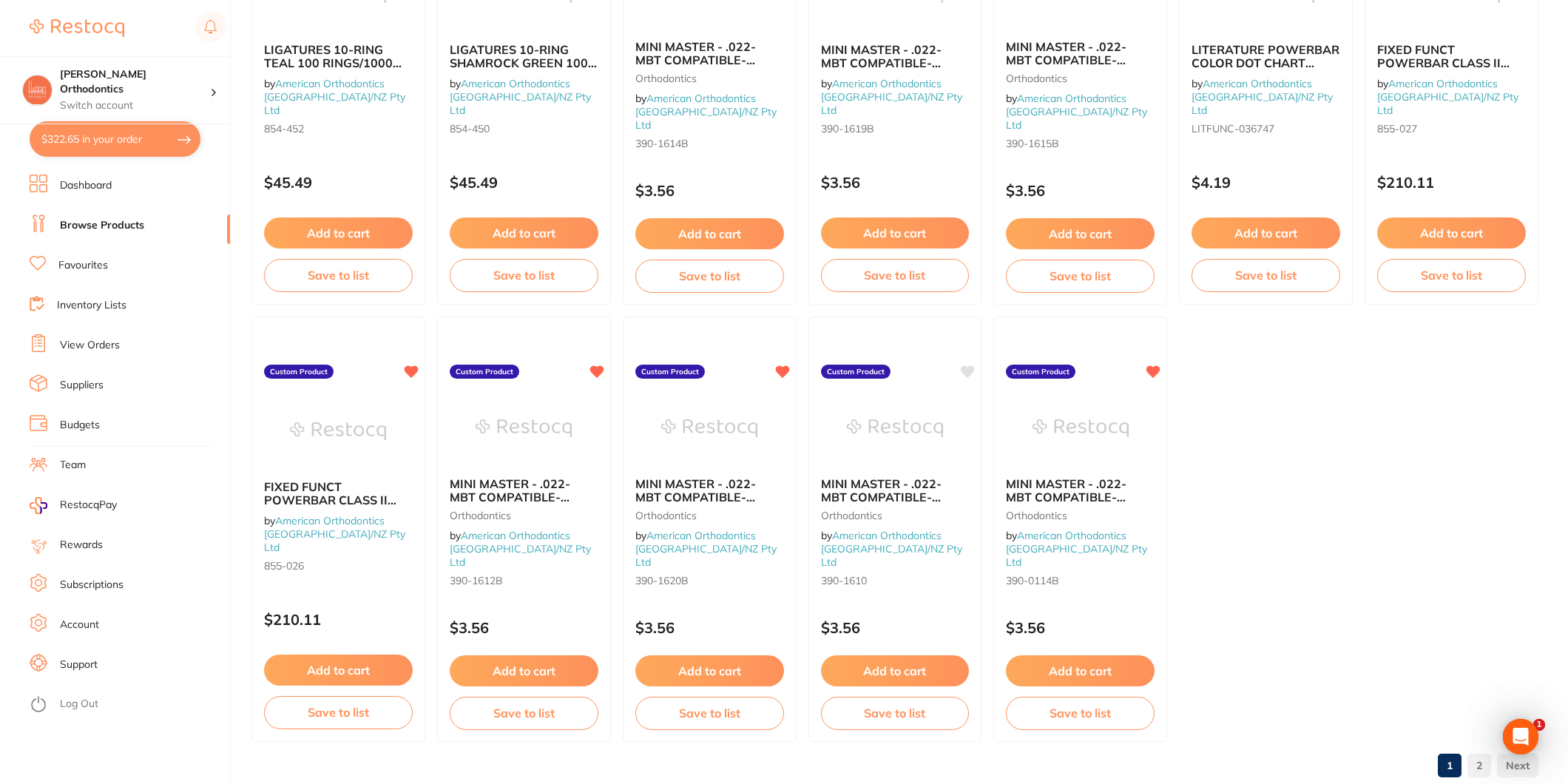
scroll to position [2985, 0]
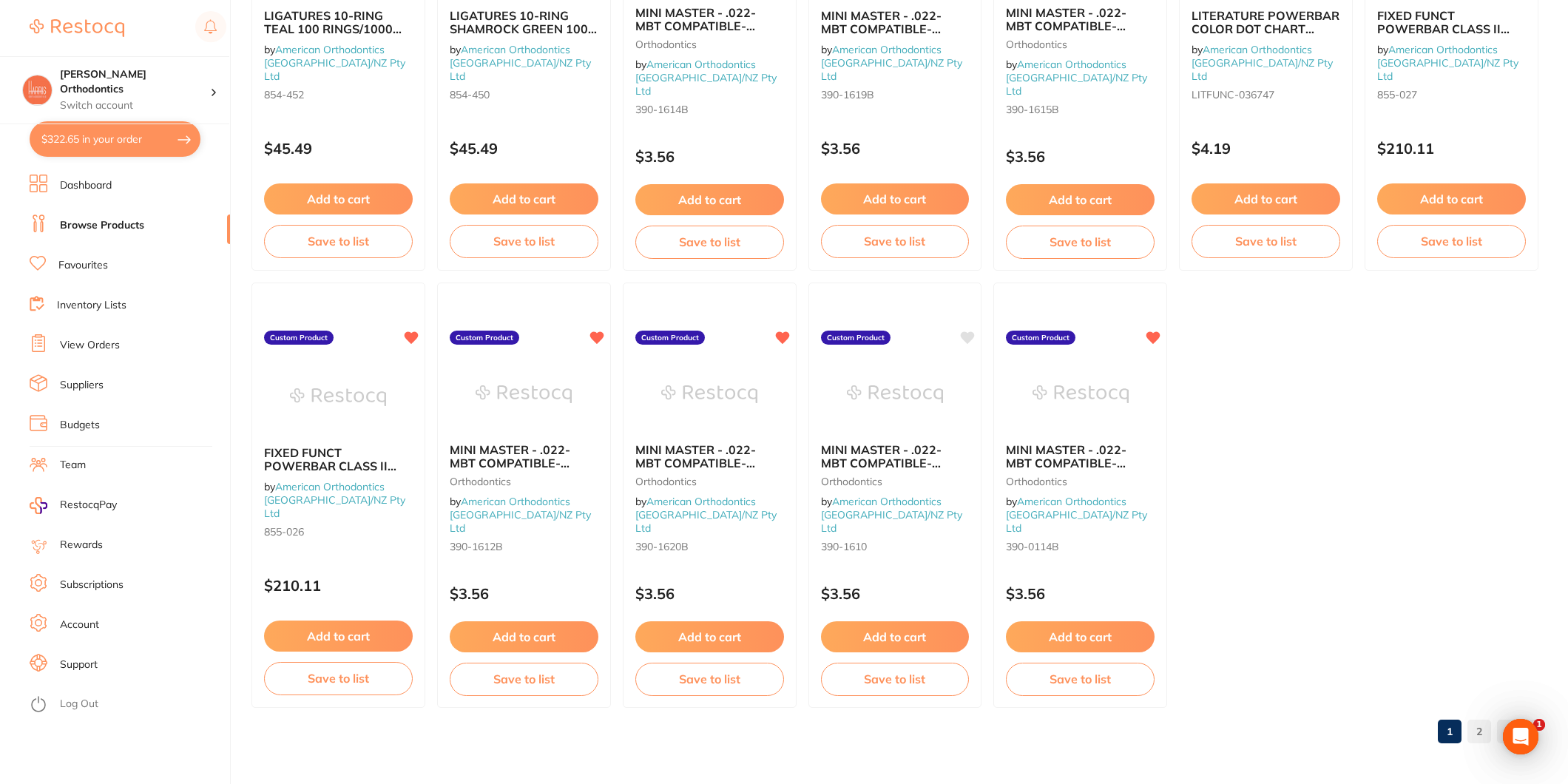
click at [1477, 720] on link "2" at bounding box center [1479, 731] width 24 height 29
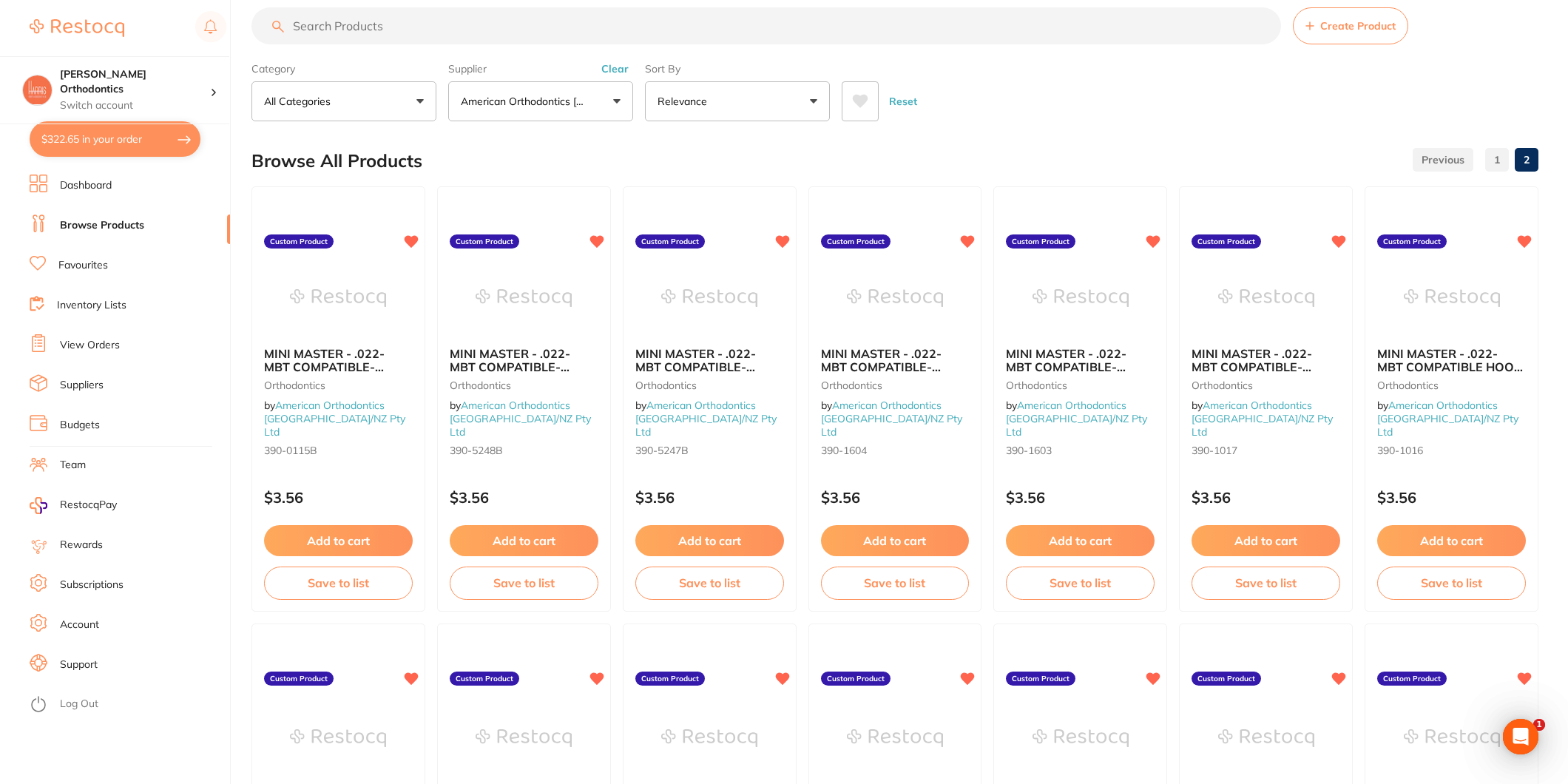
scroll to position [0, 0]
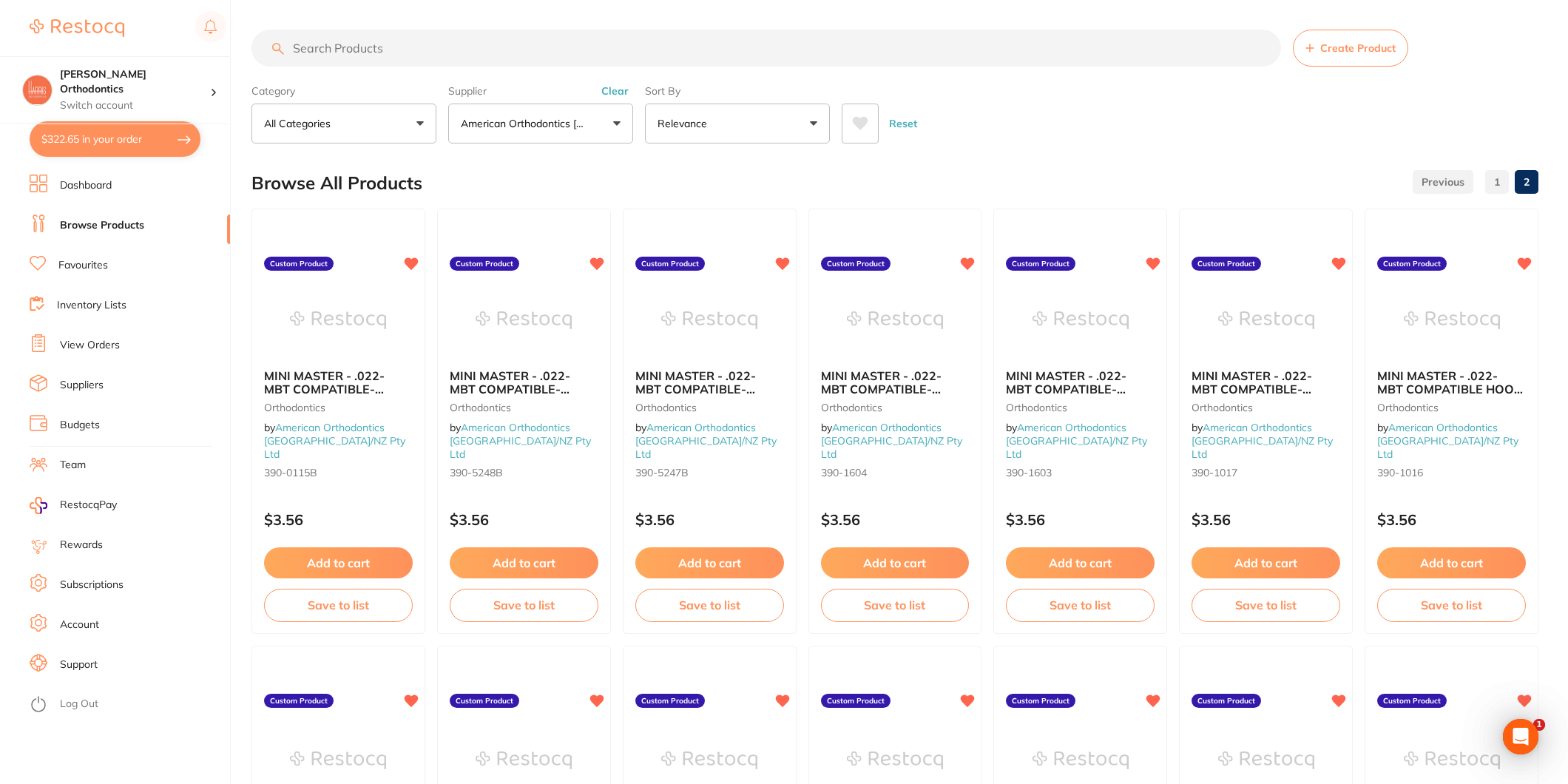
click at [1182, 159] on div "Browse All Products 1 2" at bounding box center [895, 183] width 1287 height 49
drag, startPoint x: 422, startPoint y: 183, endPoint x: 257, endPoint y: 189, distance: 165.1
click at [257, 189] on h2 "Browse All Products" at bounding box center [337, 183] width 171 height 21
drag, startPoint x: 257, startPoint y: 189, endPoint x: 257, endPoint y: 158, distance: 31.0
click at [257, 158] on div "Browse All Products 1 2" at bounding box center [895, 183] width 1287 height 49
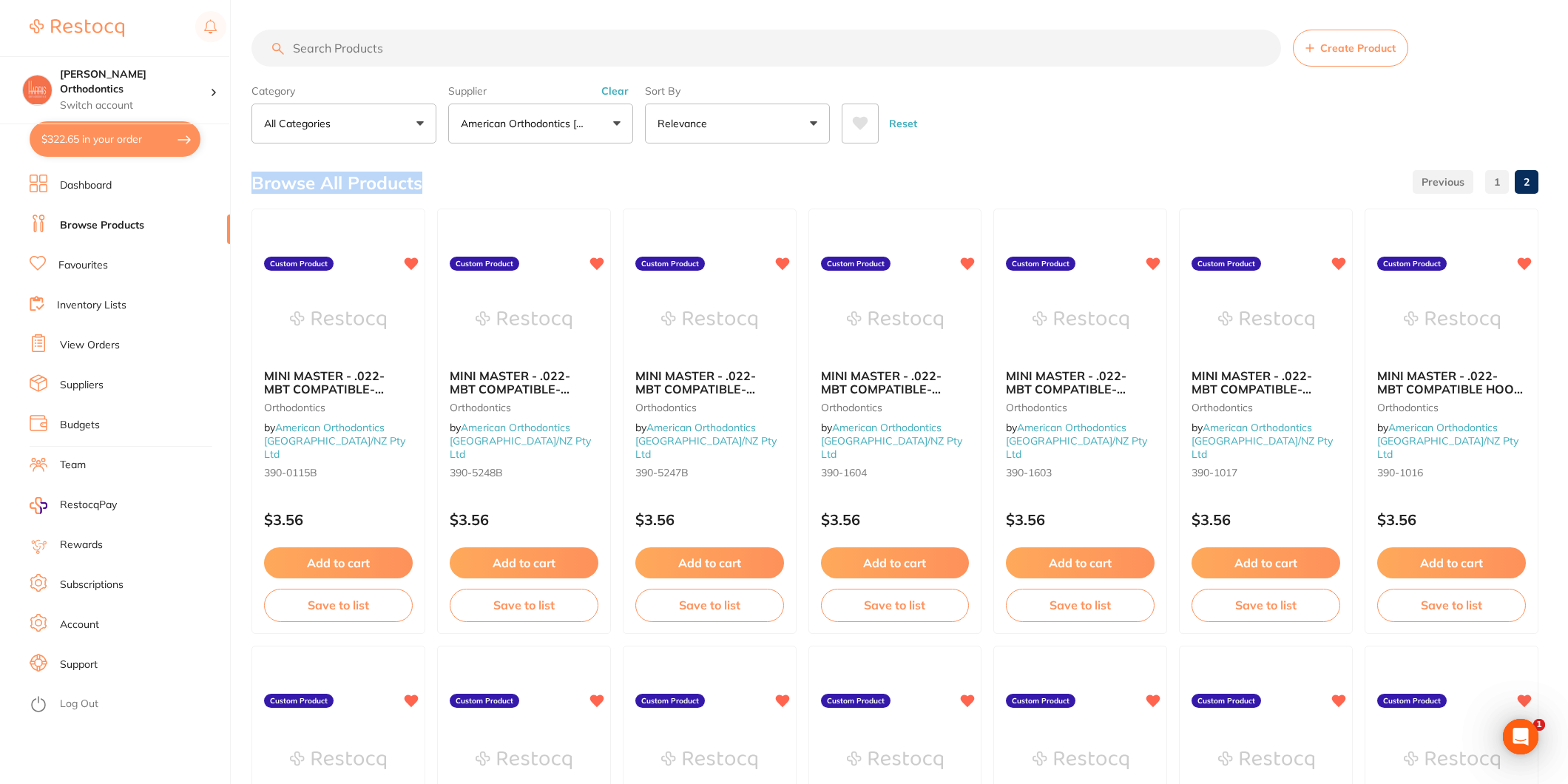
click at [428, 180] on div "Browse All Products 1 2" at bounding box center [895, 183] width 1287 height 49
drag, startPoint x: 422, startPoint y: 187, endPoint x: 252, endPoint y: 188, distance: 170.0
click at [252, 188] on h2 "Browse All Products" at bounding box center [337, 183] width 171 height 21
